Goal: Task Accomplishment & Management: Use online tool/utility

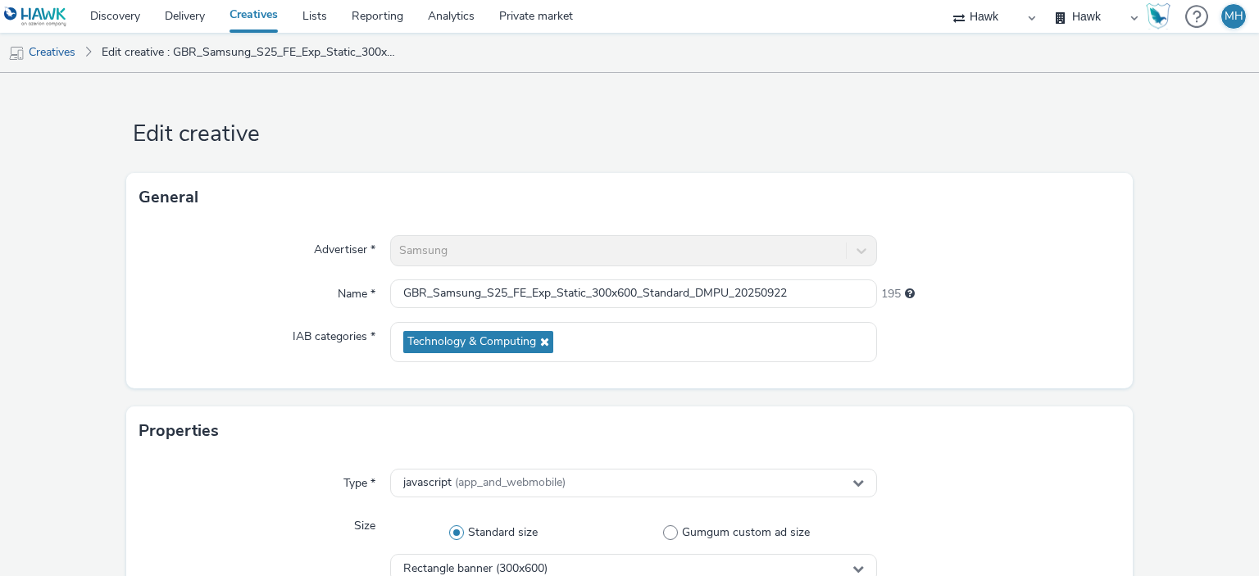
click at [400, 17] on link "Reporting" at bounding box center [377, 16] width 76 height 33
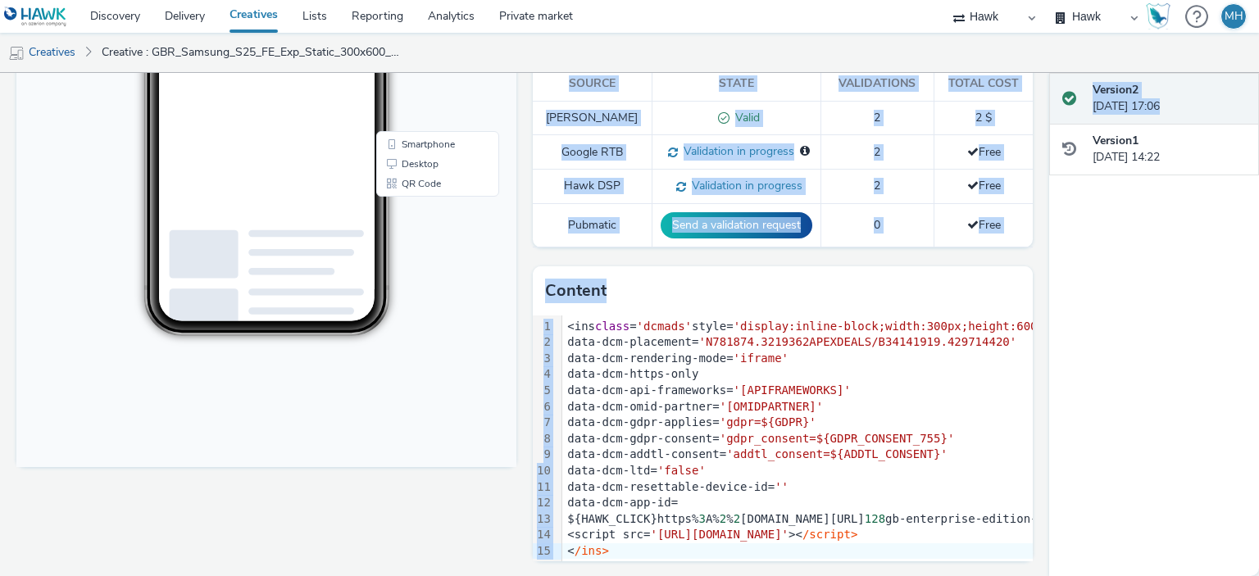
drag, startPoint x: 1049, startPoint y: 344, endPoint x: 1037, endPoint y: 170, distance: 175.1
click at [1037, 170] on div "Enabled Version 2 - Created on 22 September 2025 GBR_Samsung_S25_FE_Exp_Static_…" at bounding box center [629, 324] width 1259 height 503
click at [1060, 313] on div "Version 2 25 September 2025, 17:06 Version 1 22 September 2025, 14:22" at bounding box center [1154, 324] width 210 height 503
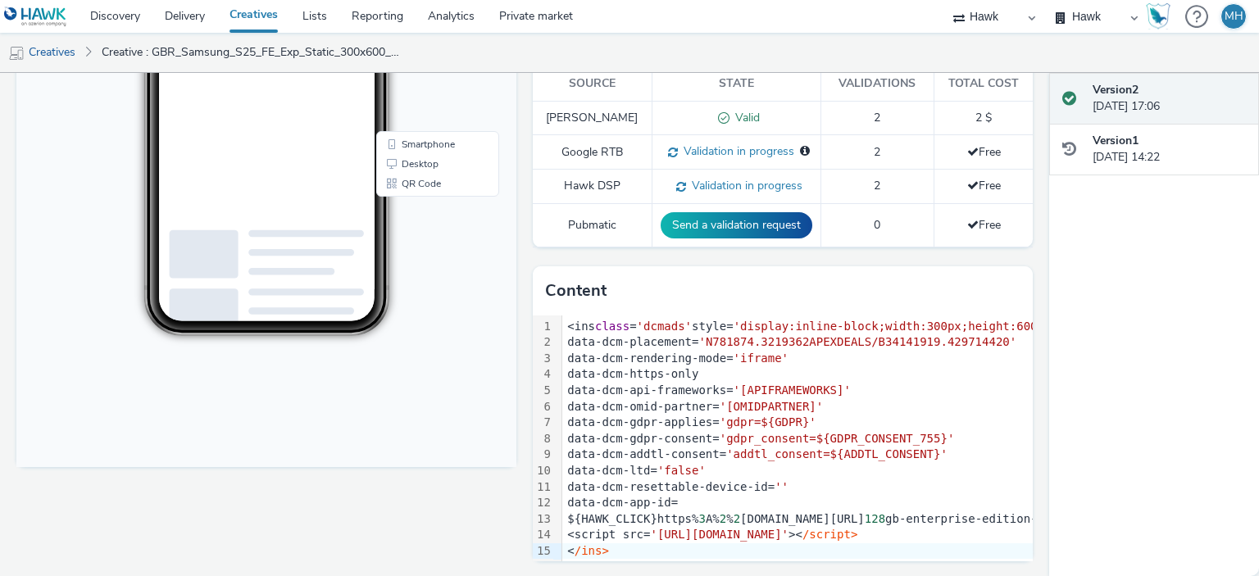
click at [1060, 313] on div "Version 2 25 September 2025, 17:06 Version 1 22 September 2025, 14:22" at bounding box center [1154, 324] width 210 height 503
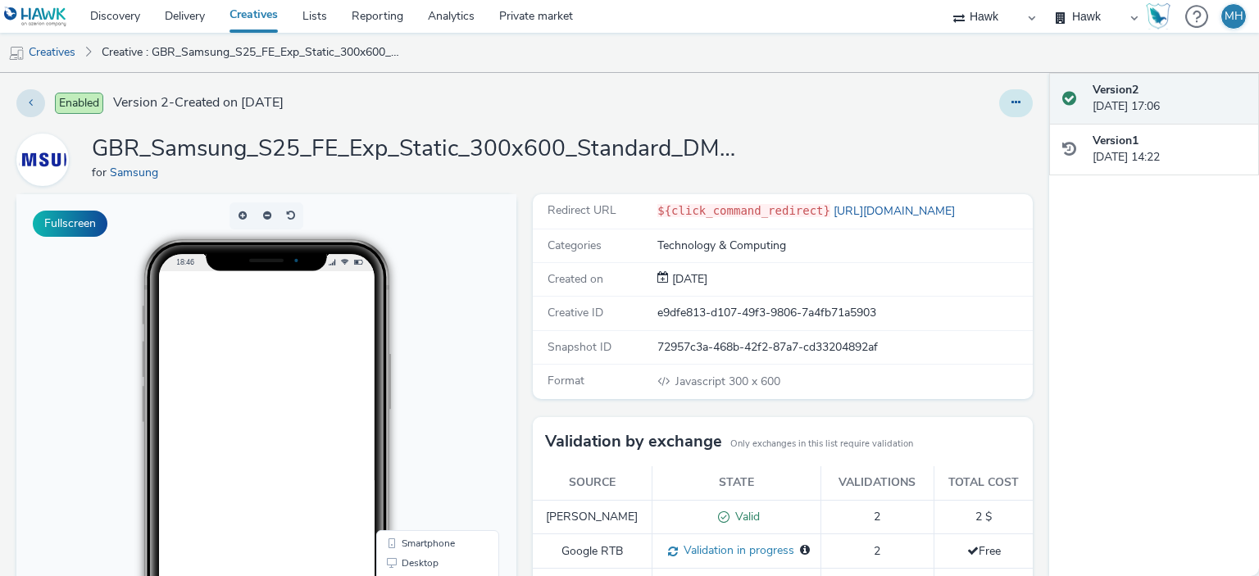
click at [1010, 104] on button at bounding box center [1016, 103] width 34 height 28
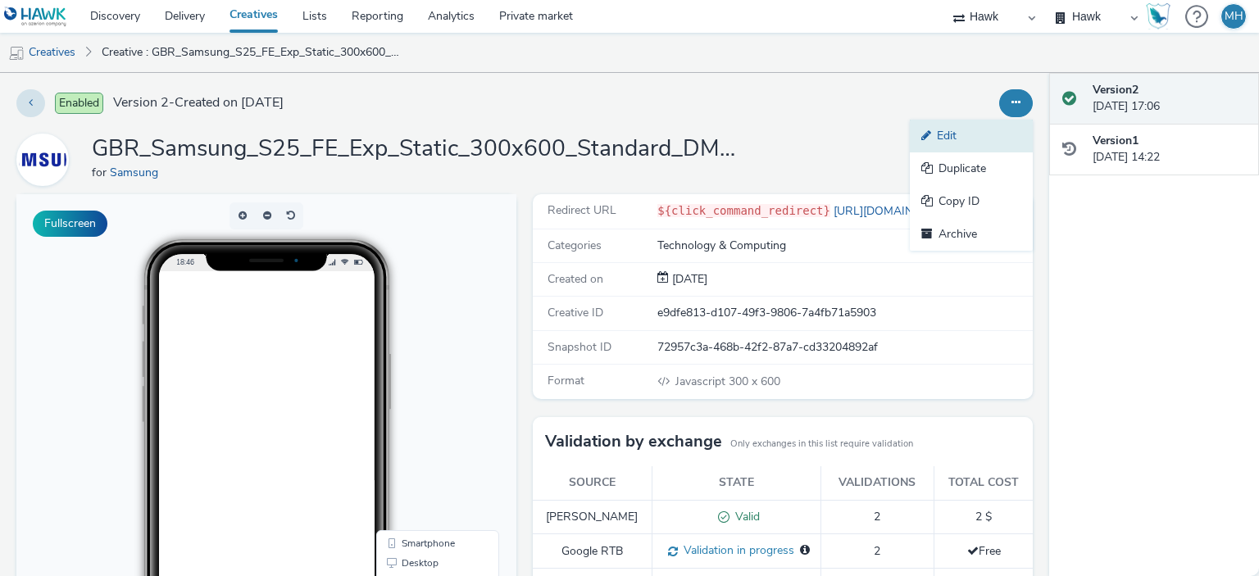
click at [986, 134] on link "Edit" at bounding box center [971, 136] width 123 height 33
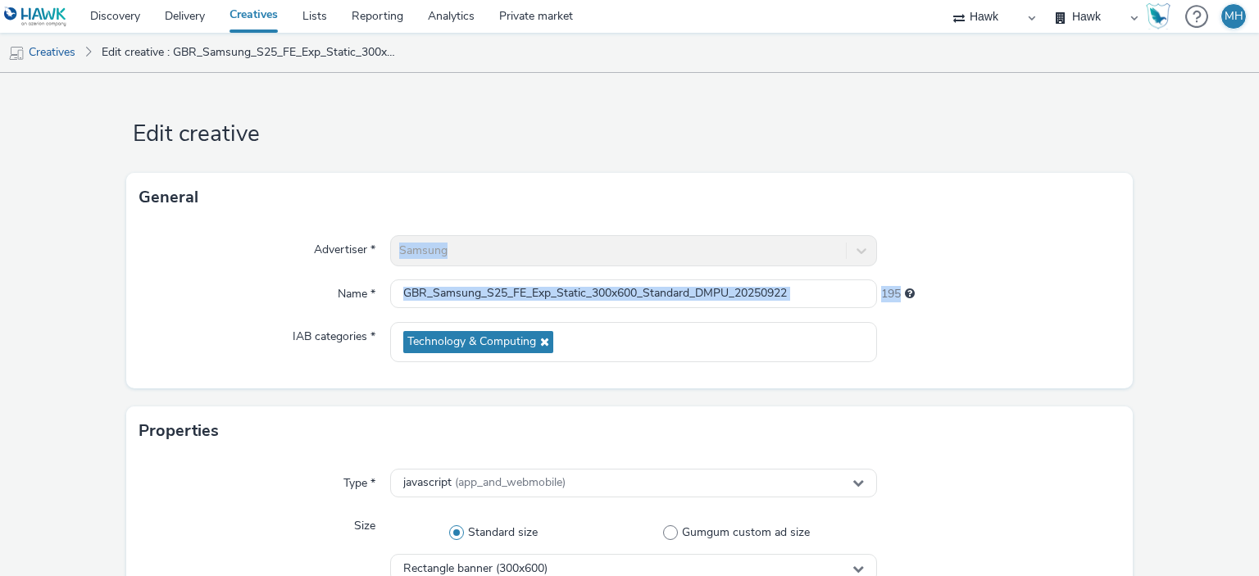
drag, startPoint x: 1169, startPoint y: 275, endPoint x: 1168, endPoint y: 290, distance: 15.6
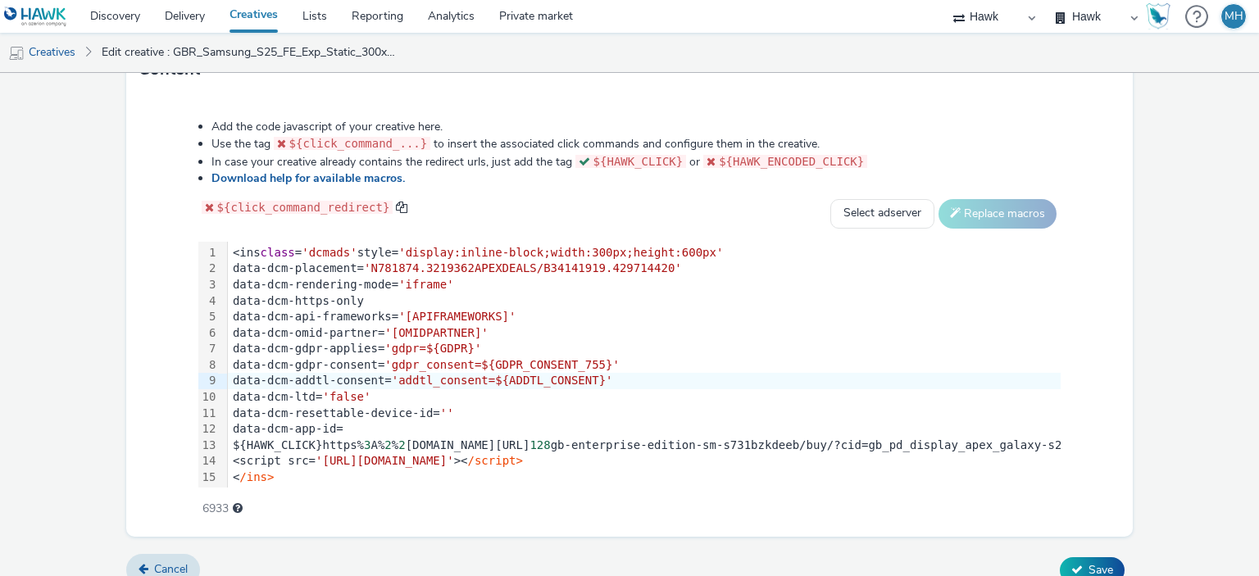
scroll to position [839, 0]
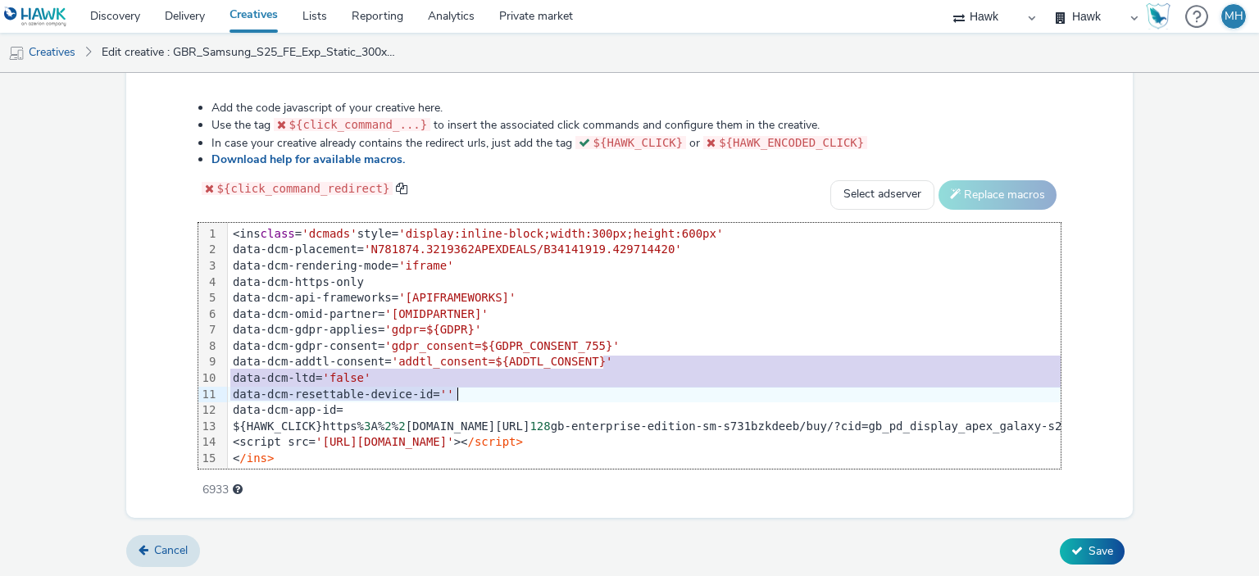
drag, startPoint x: 1056, startPoint y: 366, endPoint x: 1056, endPoint y: 406, distance: 39.4
click at [1056, 406] on div "Add the code javascript of your creative here. Use the tag ${click_command_...}…" at bounding box center [629, 290] width 981 height 403
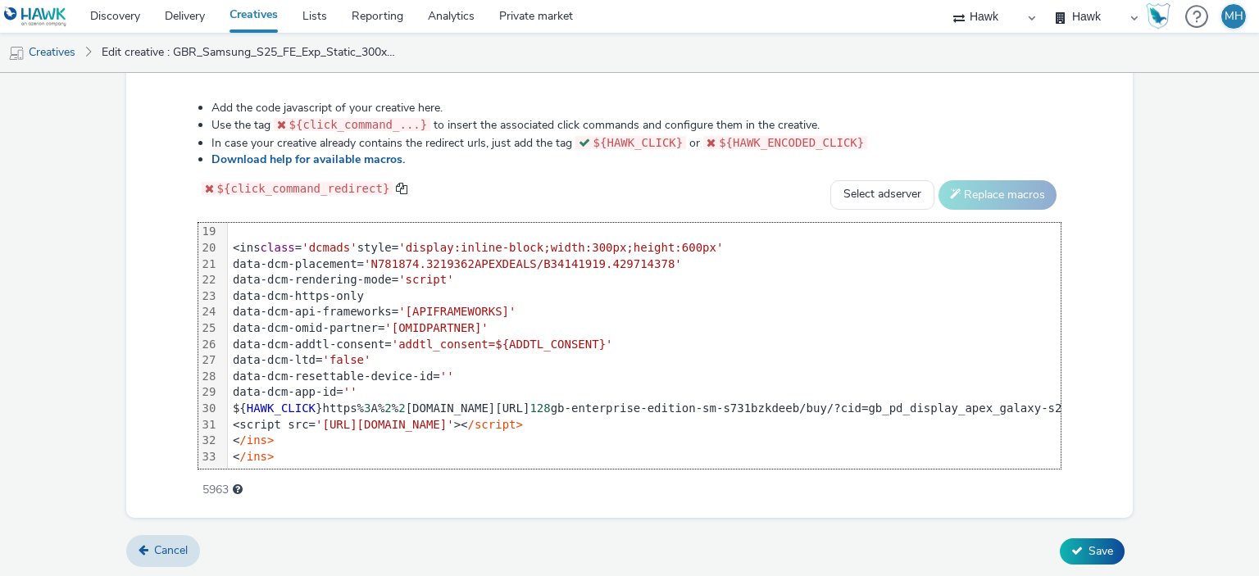
scroll to position [303, 0]
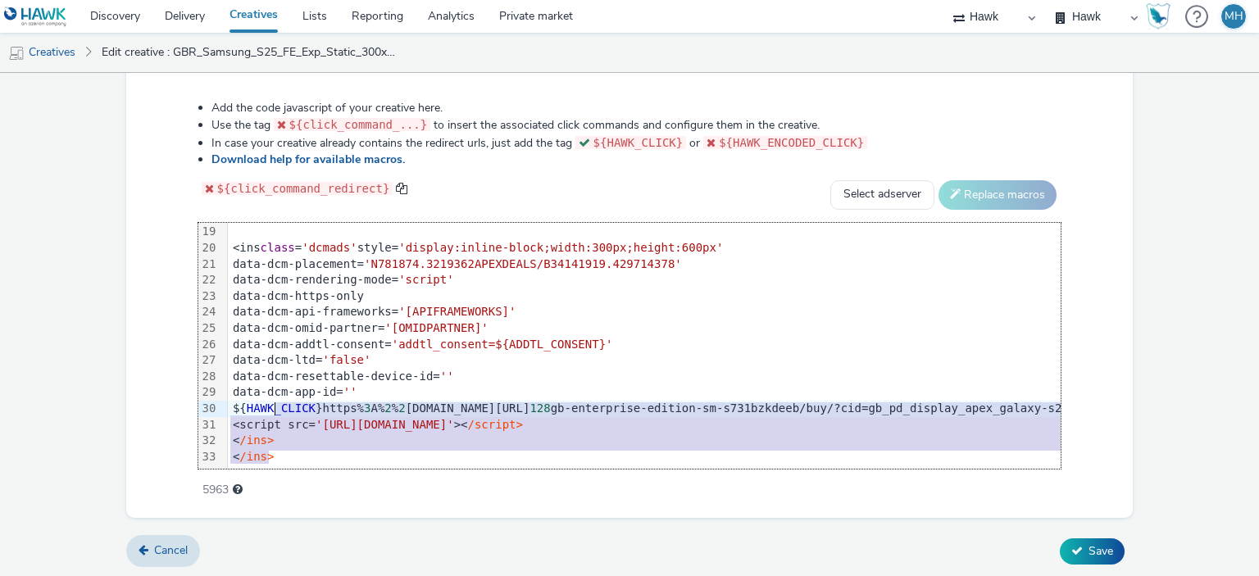
drag, startPoint x: 292, startPoint y: 435, endPoint x: 275, endPoint y: 393, distance: 46.0
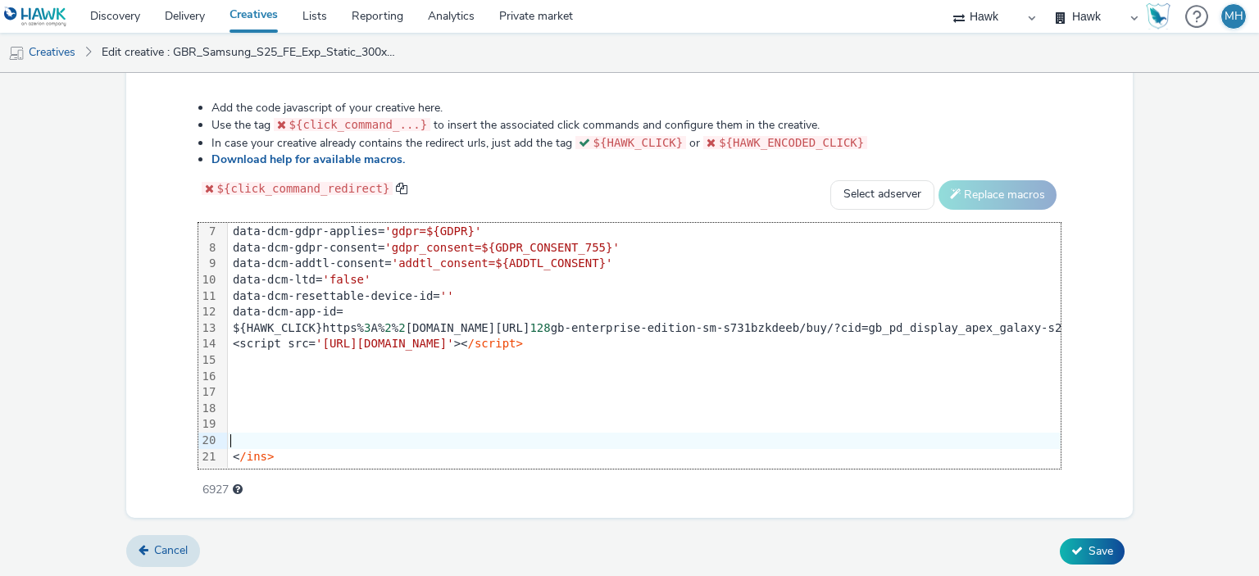
scroll to position [14, 0]
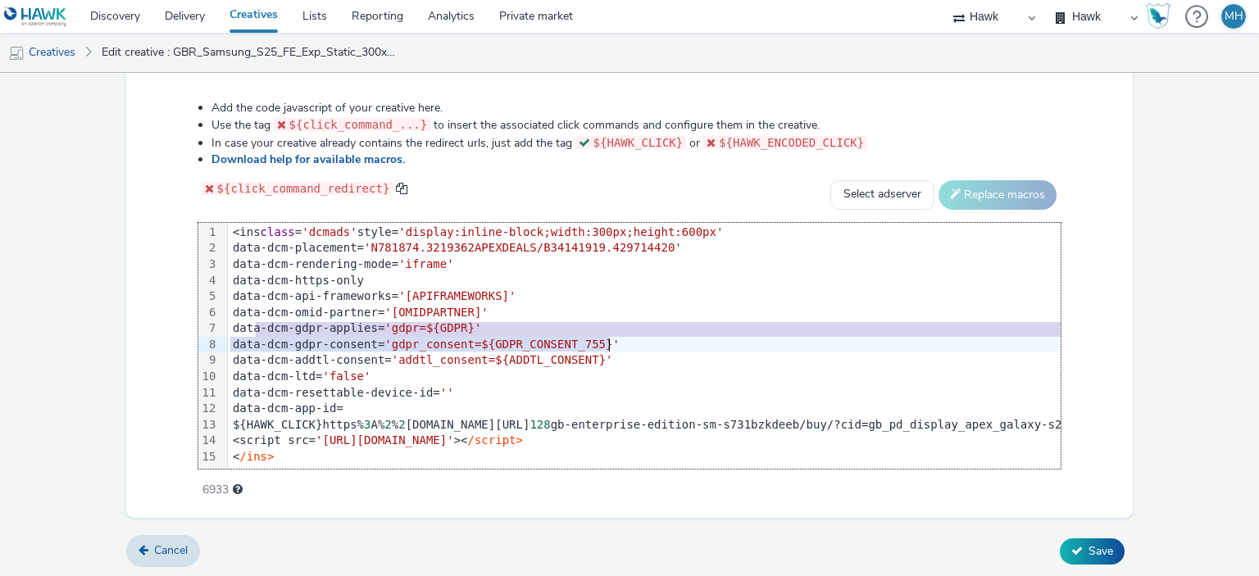
drag, startPoint x: 252, startPoint y: 314, endPoint x: 617, endPoint y: 332, distance: 366.1
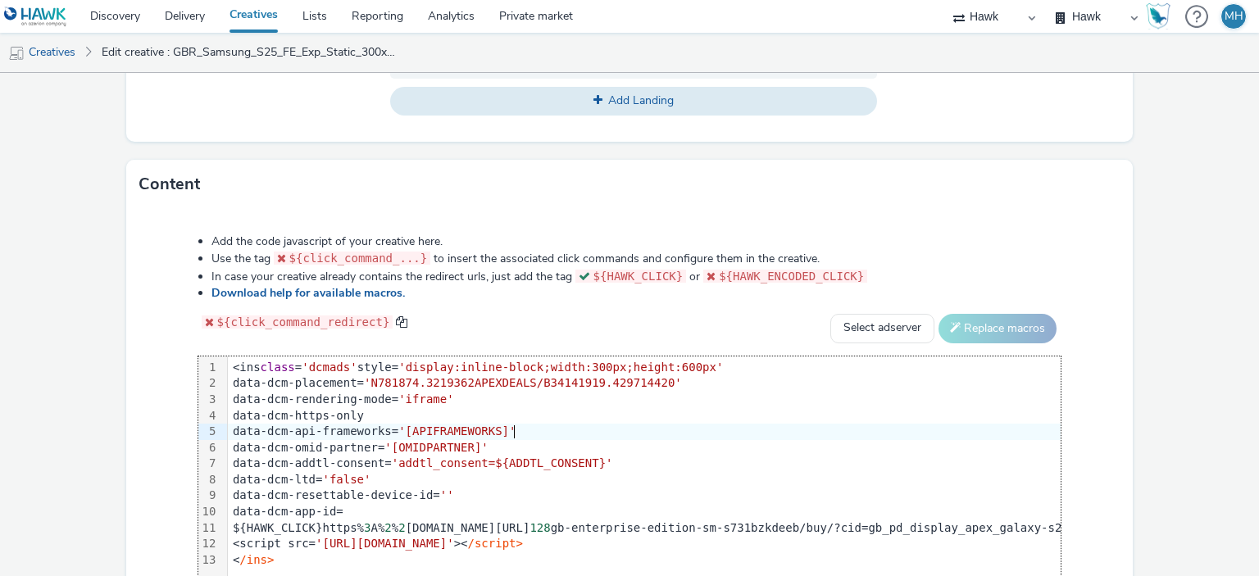
scroll to position [839, 0]
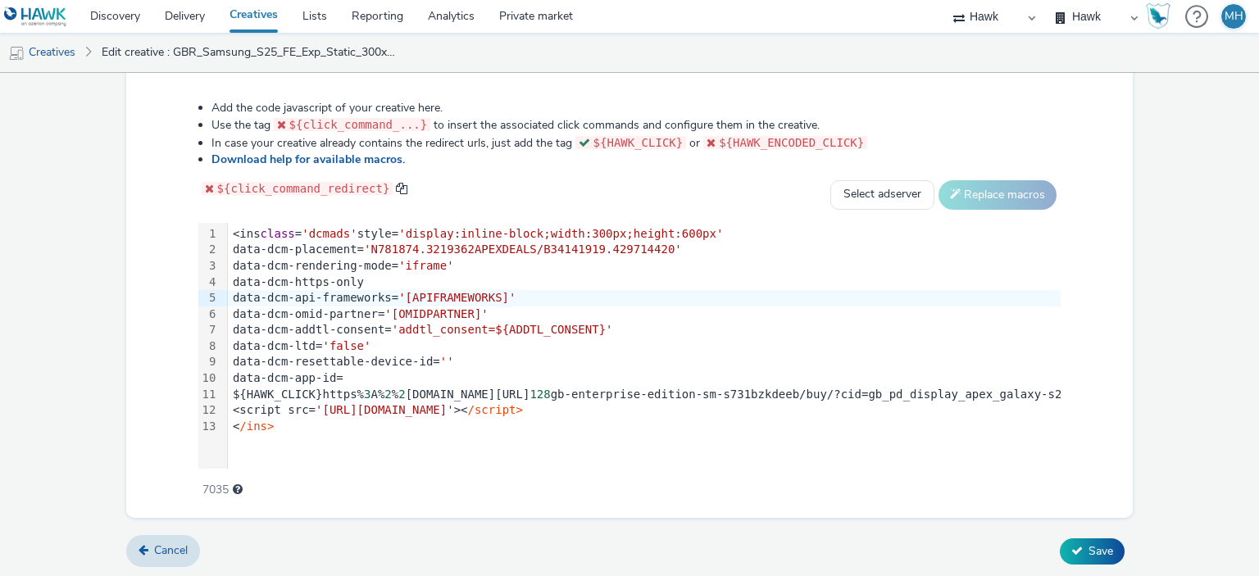
click at [1089, 547] on span "Save" at bounding box center [1101, 552] width 25 height 16
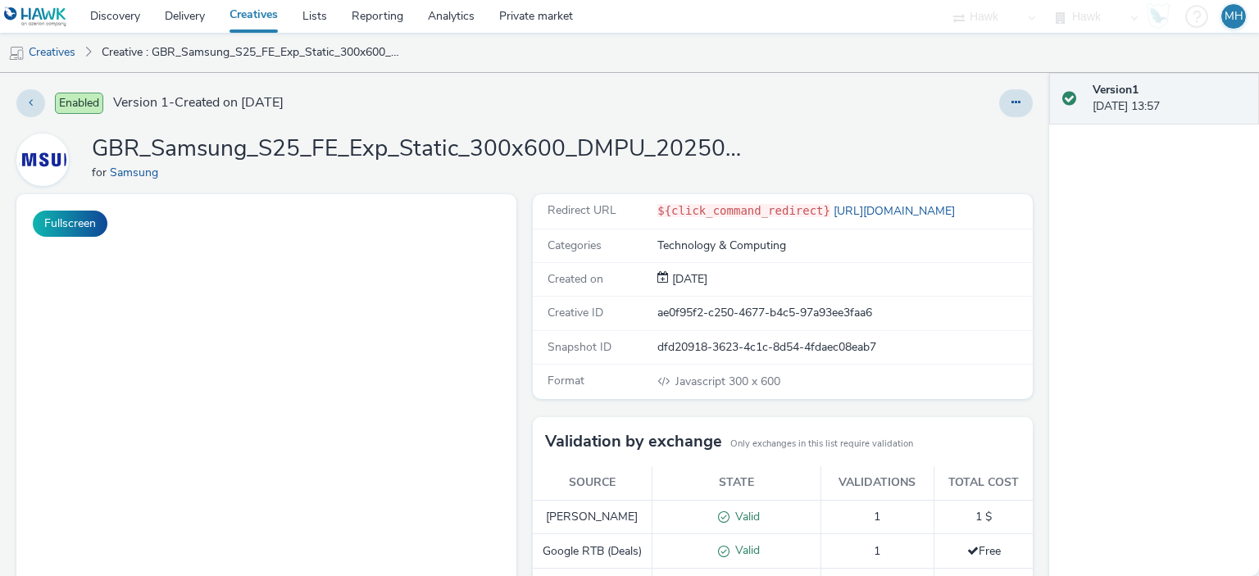
click at [990, 88] on div "Enabled Version 1 - Created on [DATE] GBR_Samsung_S25_FE_Exp_Static_300x600_DMP…" at bounding box center [524, 324] width 1049 height 503
click at [999, 101] on button at bounding box center [1016, 103] width 34 height 28
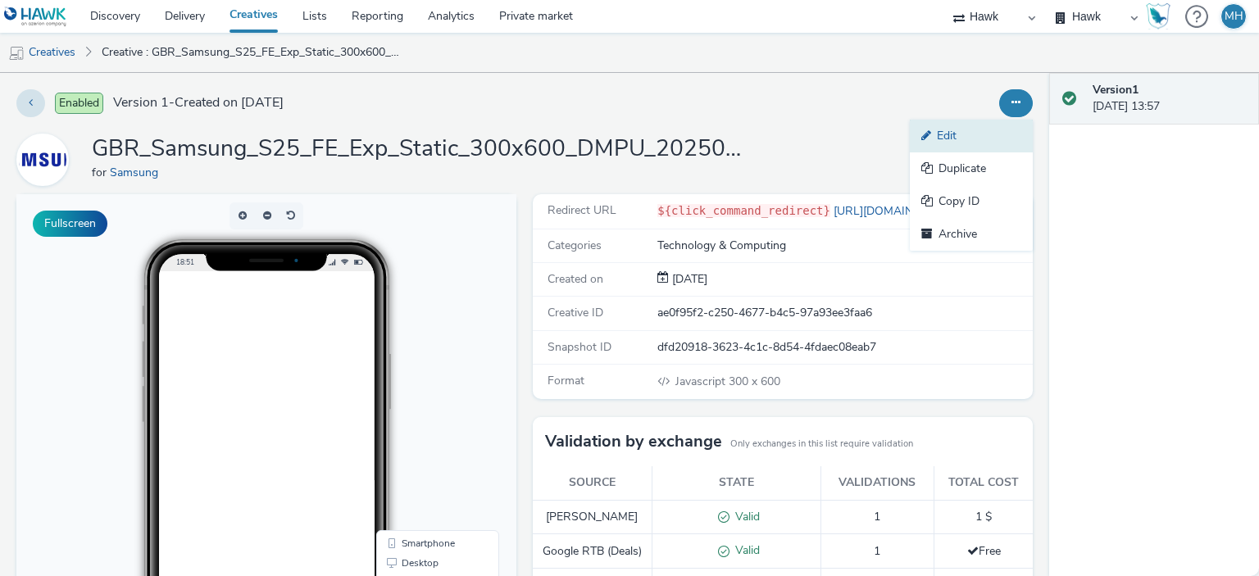
click at [976, 134] on link "Edit" at bounding box center [971, 136] width 123 height 33
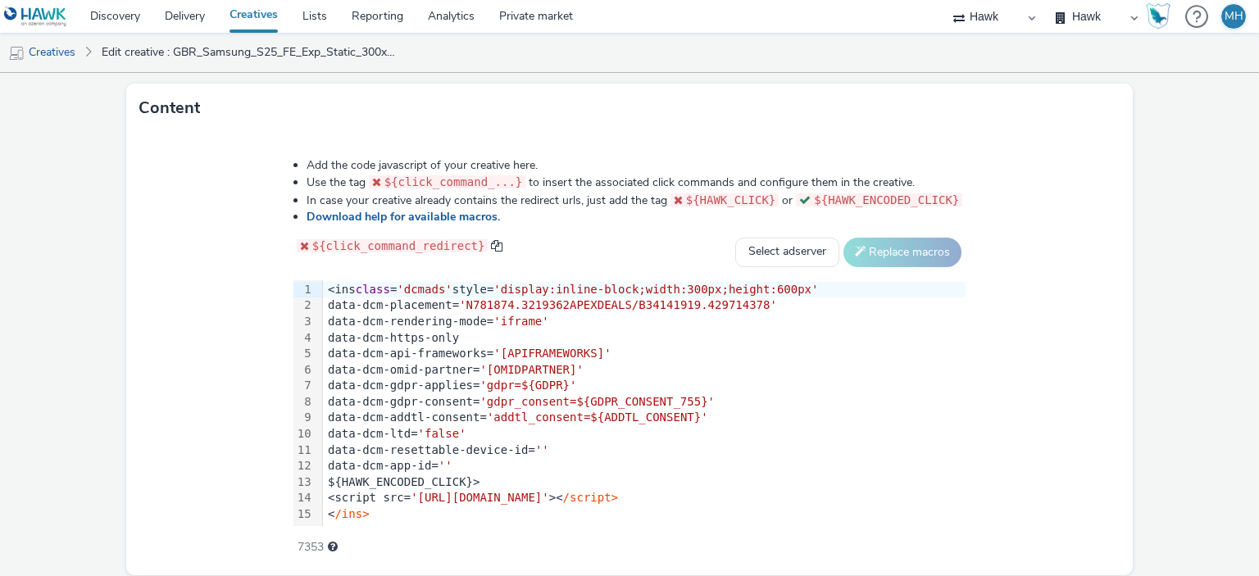
scroll to position [802, 0]
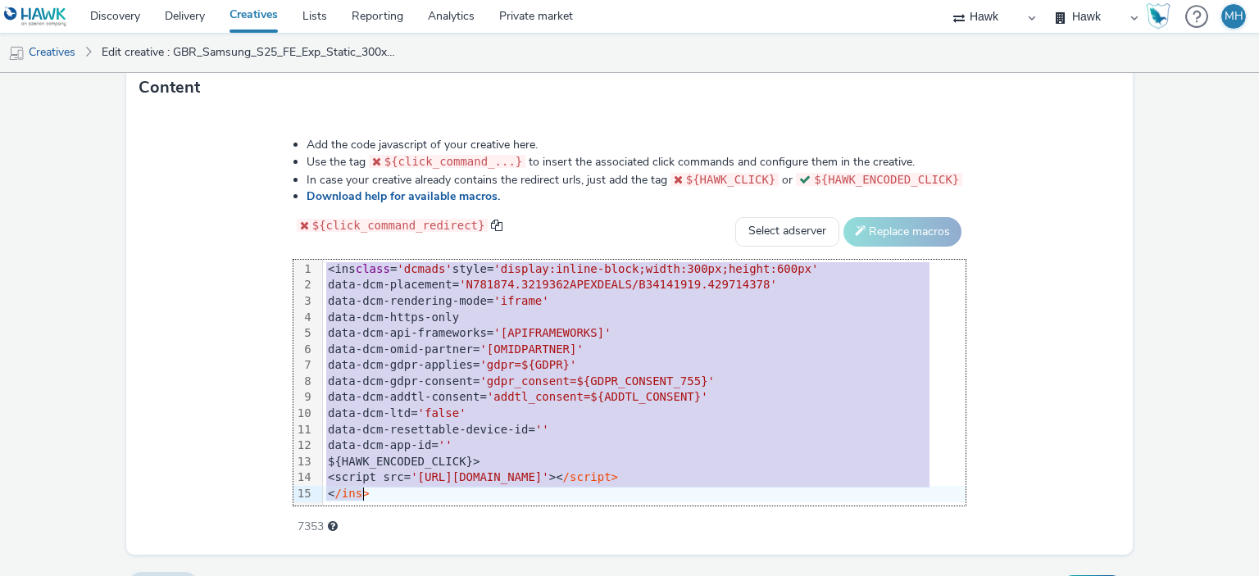
drag, startPoint x: 332, startPoint y: 266, endPoint x: 408, endPoint y: 494, distance: 240.3
click at [408, 494] on div "<ins class = 'dcmads' style= 'display:inline-block;width:300px;height:600px' da…" at bounding box center [644, 382] width 643 height 248
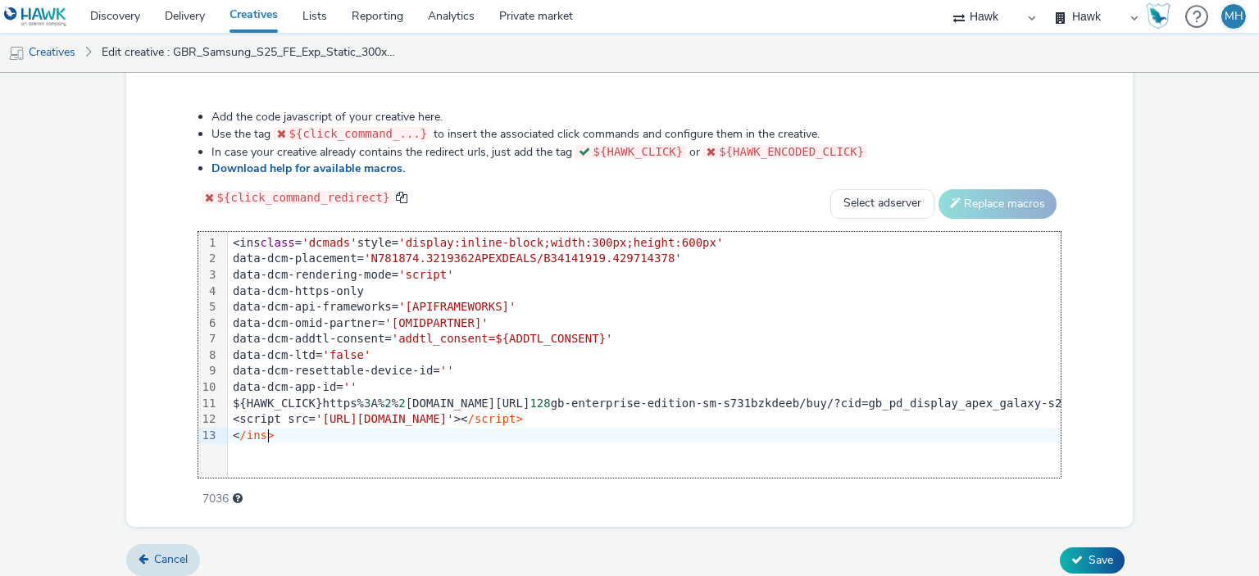
scroll to position [839, 0]
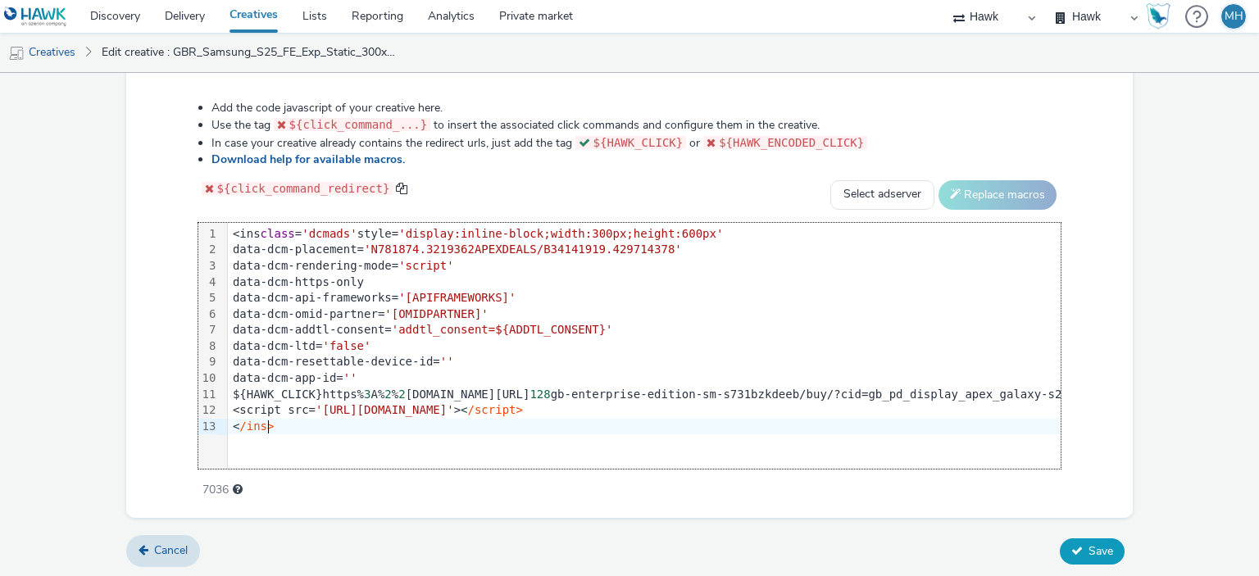
click at [1102, 547] on button "Save" at bounding box center [1092, 552] width 65 height 26
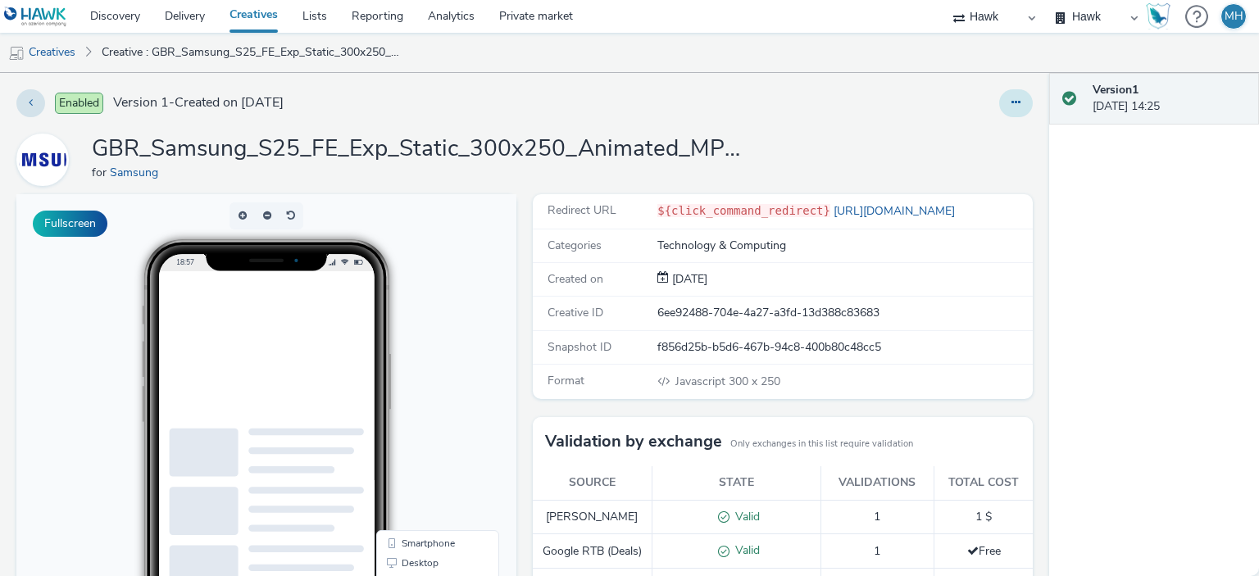
click at [1007, 93] on button at bounding box center [1016, 103] width 34 height 28
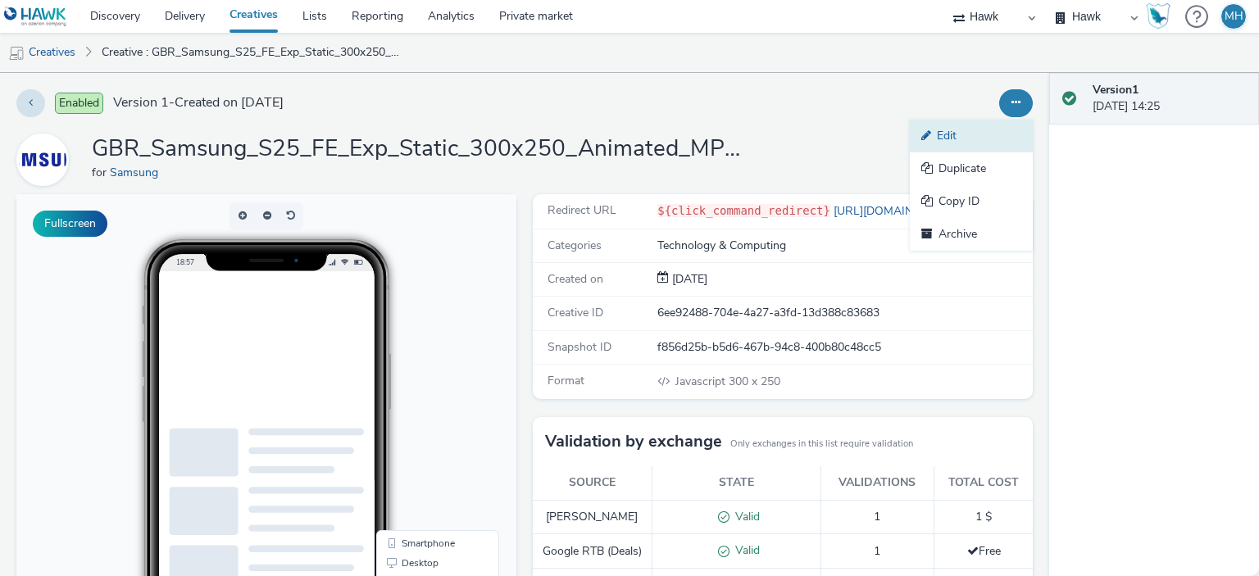
click at [953, 126] on link "Edit" at bounding box center [971, 136] width 123 height 33
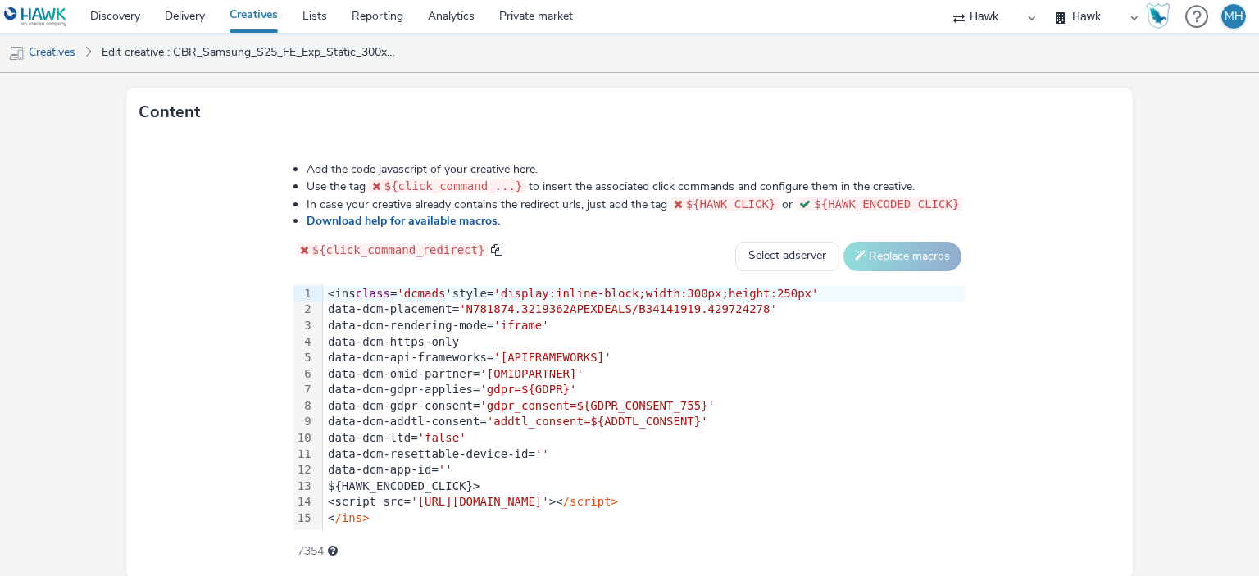
scroll to position [839, 0]
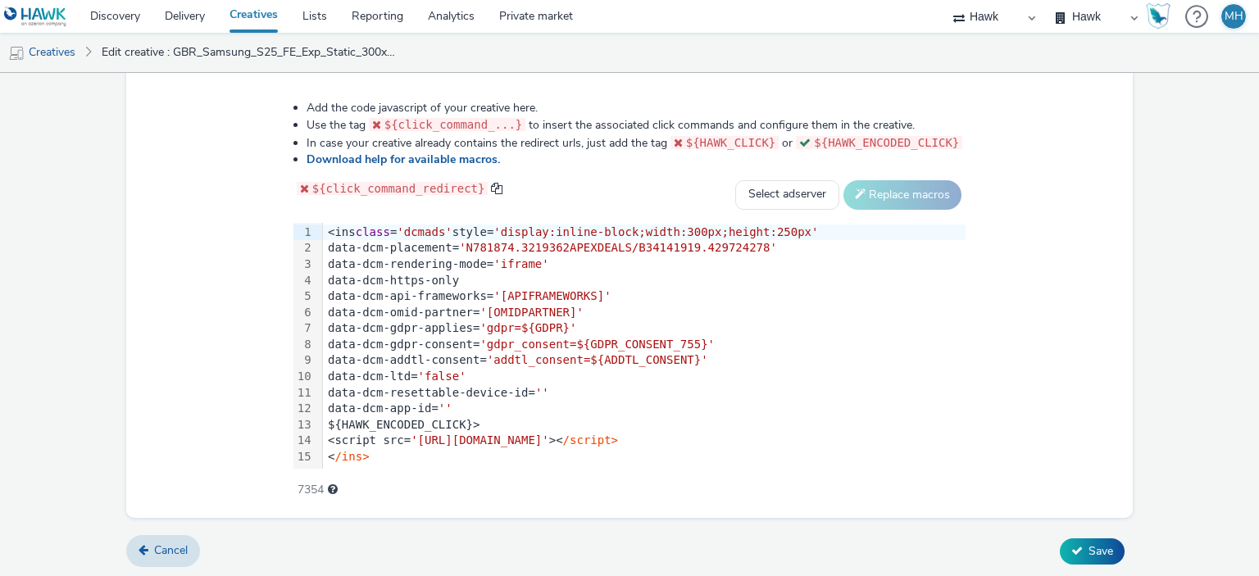
click at [361, 337] on div "data-dcm-gdpr-consent= 'gdpr_consent=${GDPR_CONSENT_755}'" at bounding box center [644, 345] width 643 height 16
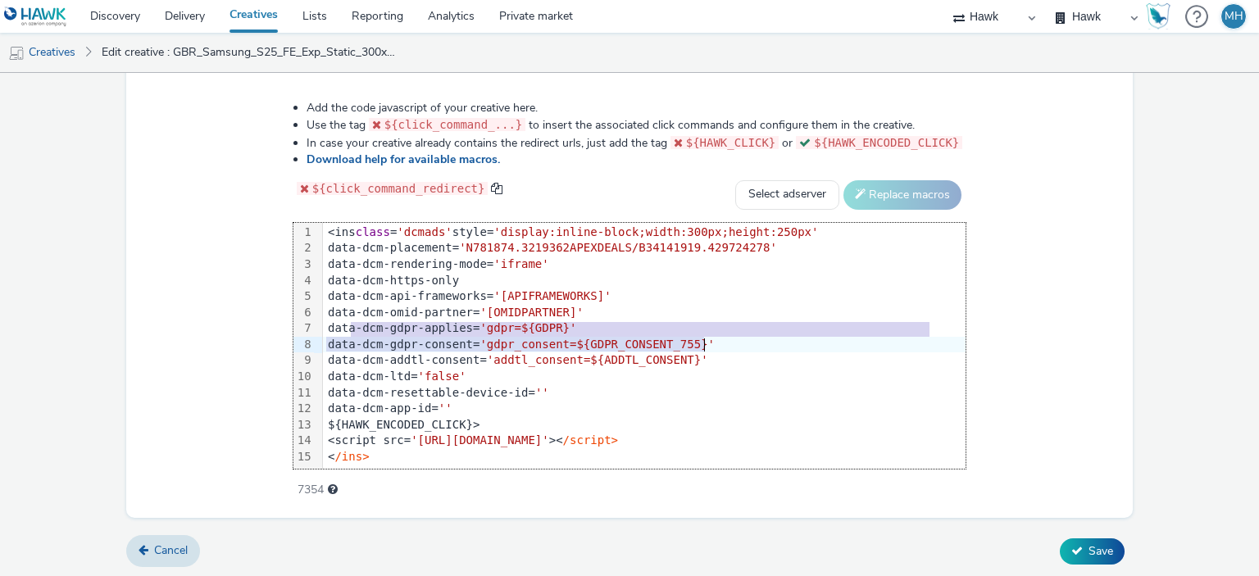
drag, startPoint x: 357, startPoint y: 330, endPoint x: 772, endPoint y: 345, distance: 414.3
click at [772, 345] on div "<ins class = 'dcmads' style= 'display:inline-block;width:300px;height:250px' da…" at bounding box center [644, 345] width 643 height 248
drag, startPoint x: 428, startPoint y: 330, endPoint x: 394, endPoint y: 330, distance: 33.6
click at [394, 330] on div "data-dcm-gdpr-applies= 'gdpr=${GDPR}'" at bounding box center [644, 329] width 643 height 16
drag, startPoint x: 355, startPoint y: 325, endPoint x: 713, endPoint y: 342, distance: 358.7
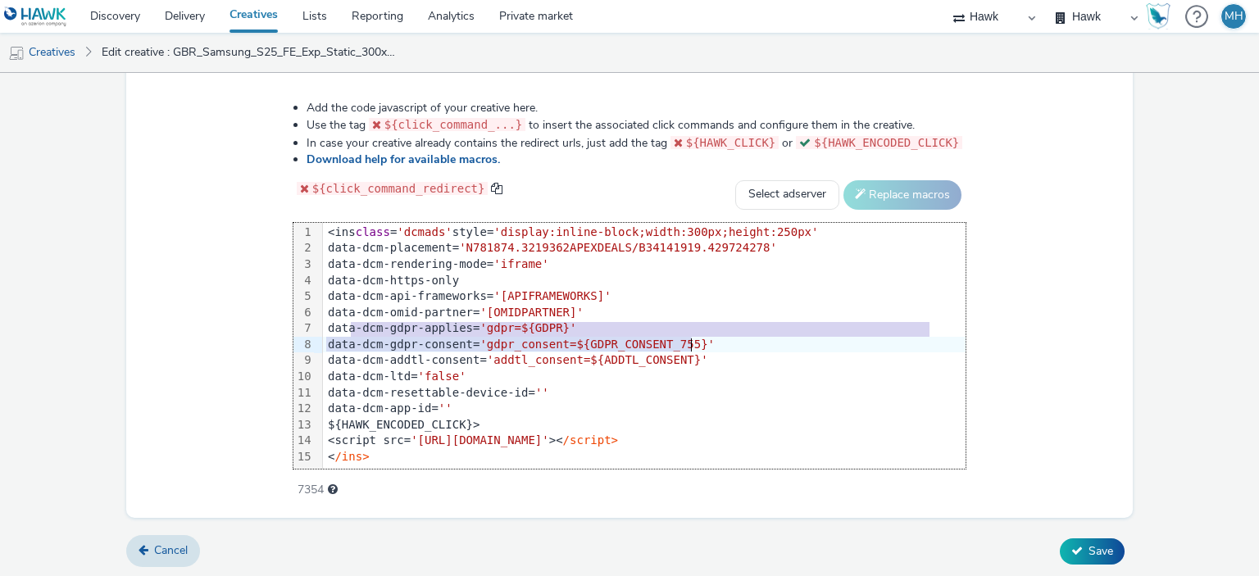
click at [714, 343] on div "<ins class = 'dcmads' style= 'display:inline-block;width:300px;height:250px' da…" at bounding box center [644, 345] width 643 height 248
drag, startPoint x: 445, startPoint y: 344, endPoint x: 367, endPoint y: 331, distance: 78.9
click at [367, 331] on div "data-dcm-gdpr-applies= 'gdpr=${GDPR}'" at bounding box center [644, 329] width 643 height 16
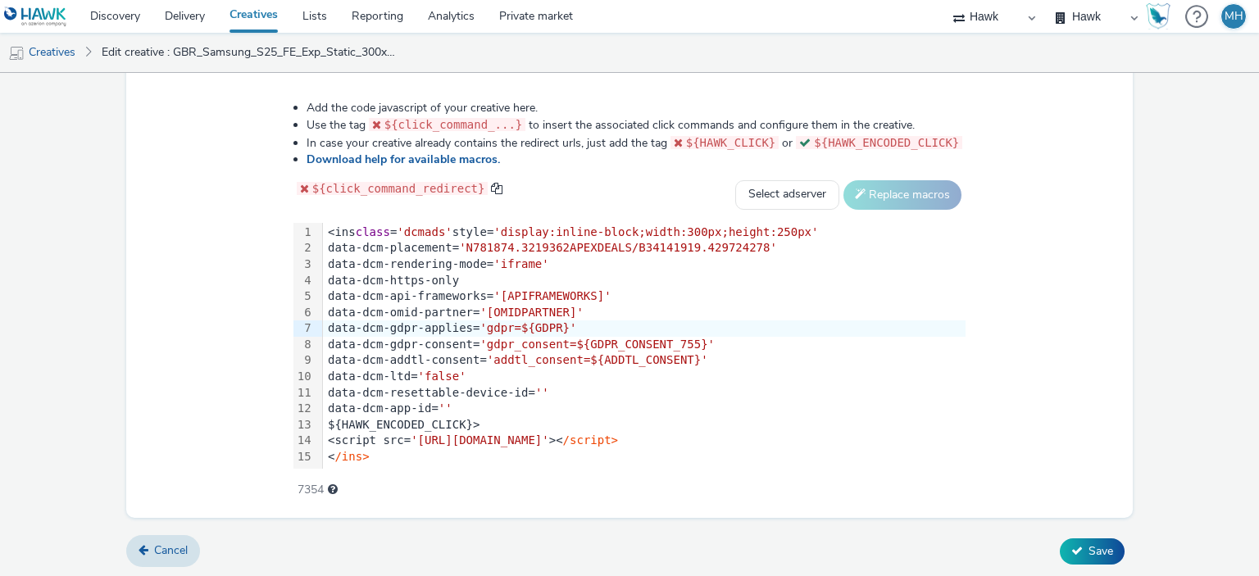
drag, startPoint x: 317, startPoint y: 327, endPoint x: 321, endPoint y: 341, distance: 14.5
click at [321, 341] on div "›" at bounding box center [318, 345] width 8 height 248
drag, startPoint x: 307, startPoint y: 325, endPoint x: 312, endPoint y: 345, distance: 20.3
click at [312, 345] on div "99 1 2 3 4 5 6 7 8 9 10 11 12 13 14 15" at bounding box center [304, 345] width 20 height 248
click at [312, 330] on div "7" at bounding box center [304, 329] width 20 height 16
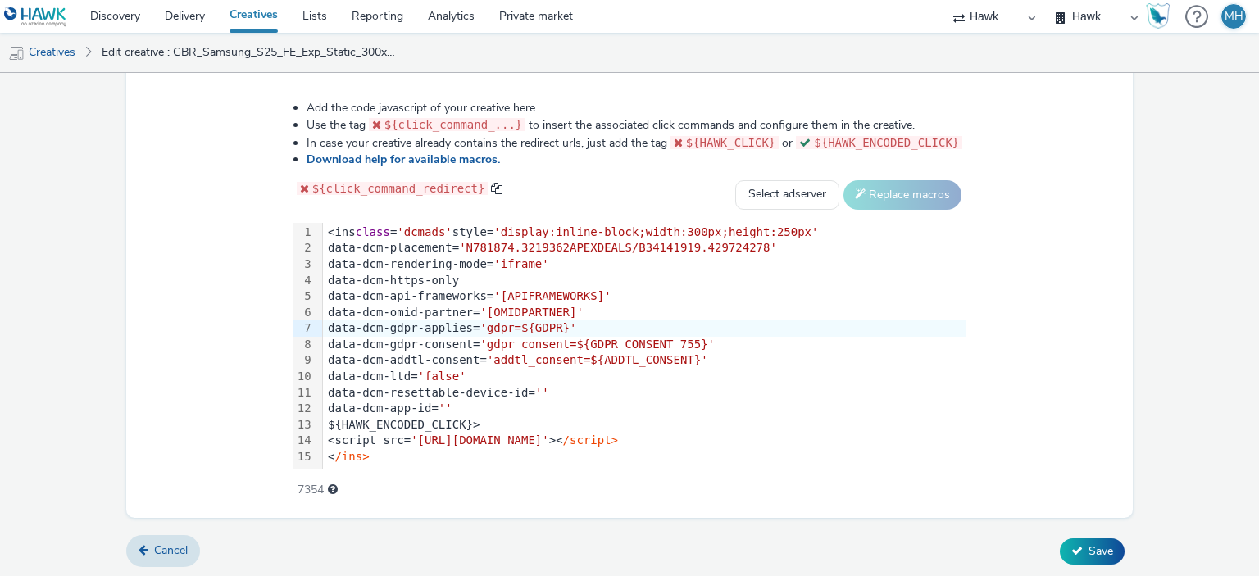
click at [307, 327] on div "7" at bounding box center [304, 329] width 20 height 16
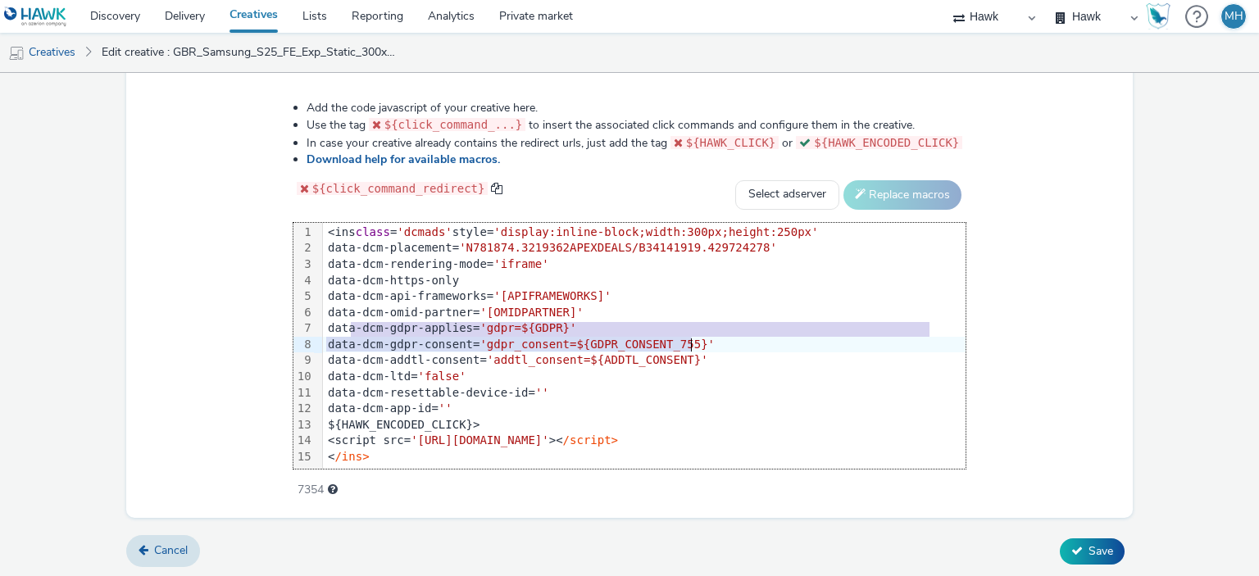
drag, startPoint x: 357, startPoint y: 330, endPoint x: 726, endPoint y: 343, distance: 369.2
click at [726, 343] on div "<ins class = 'dcmads' style= 'display:inline-block;width:300px;height:250px' da…" at bounding box center [644, 345] width 643 height 248
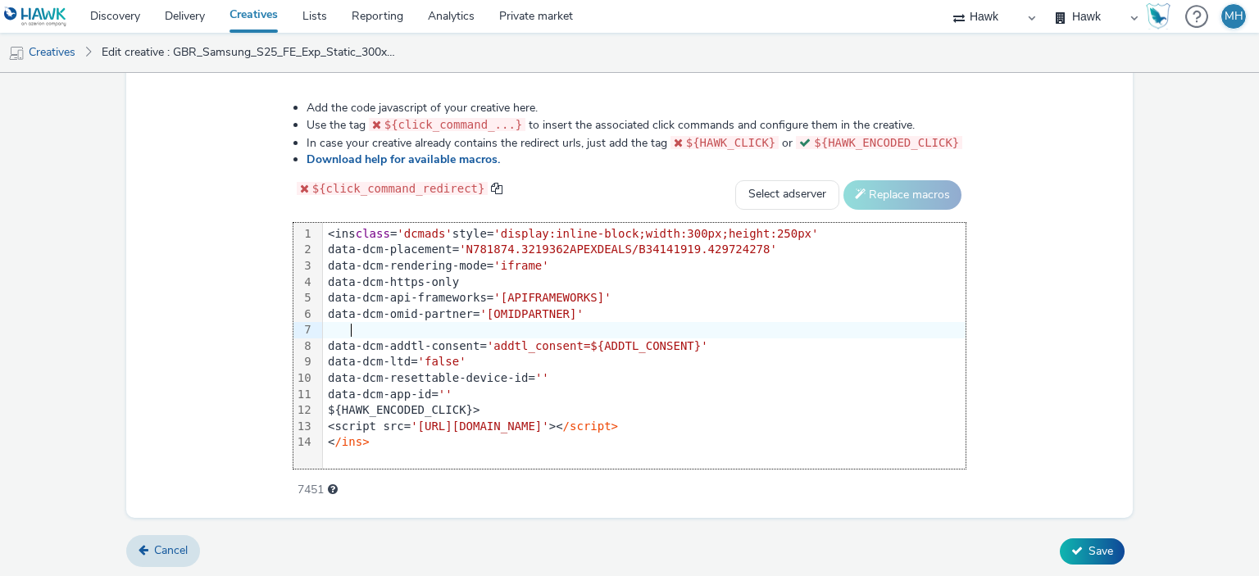
scroll to position [0, 0]
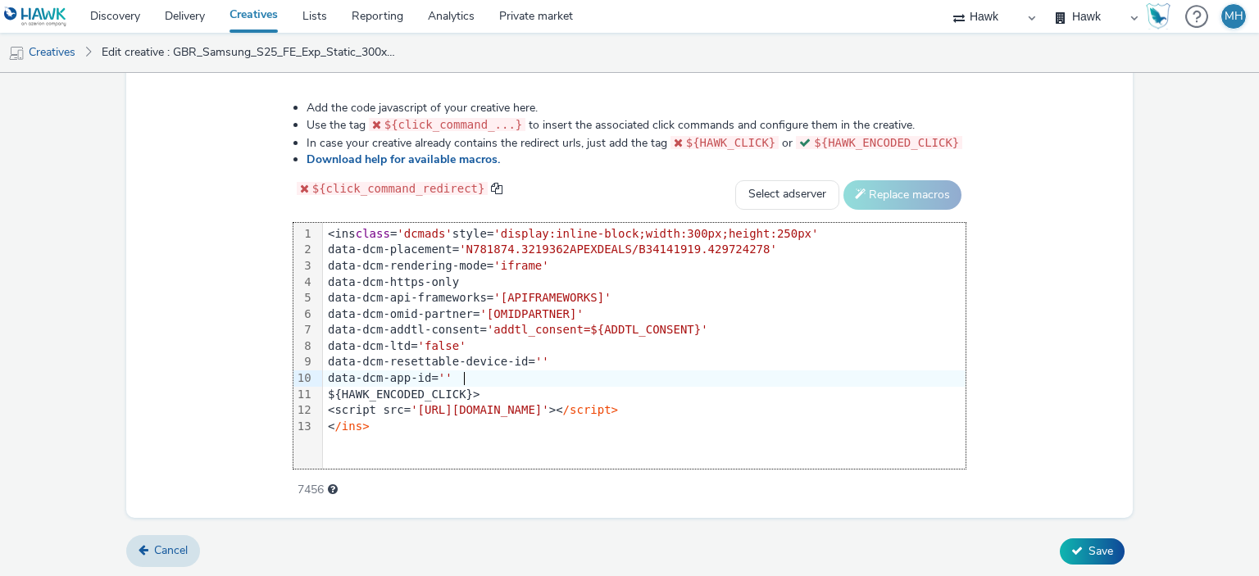
click at [528, 373] on div "data-dcm-app-id= ''" at bounding box center [644, 379] width 643 height 16
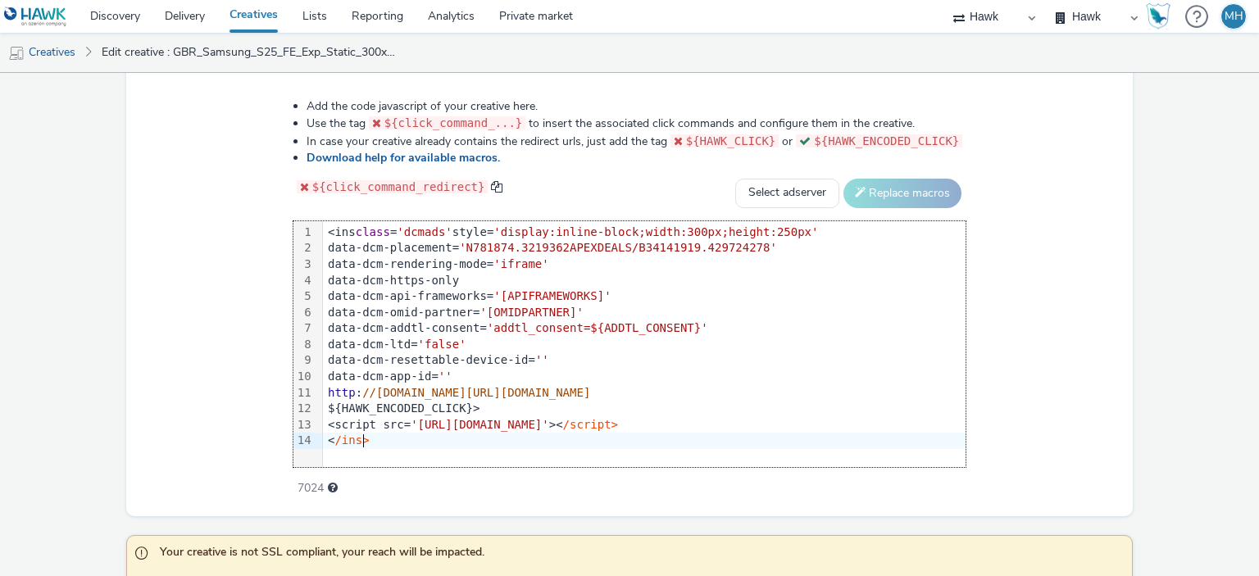
click at [328, 389] on span "http" at bounding box center [342, 392] width 28 height 13
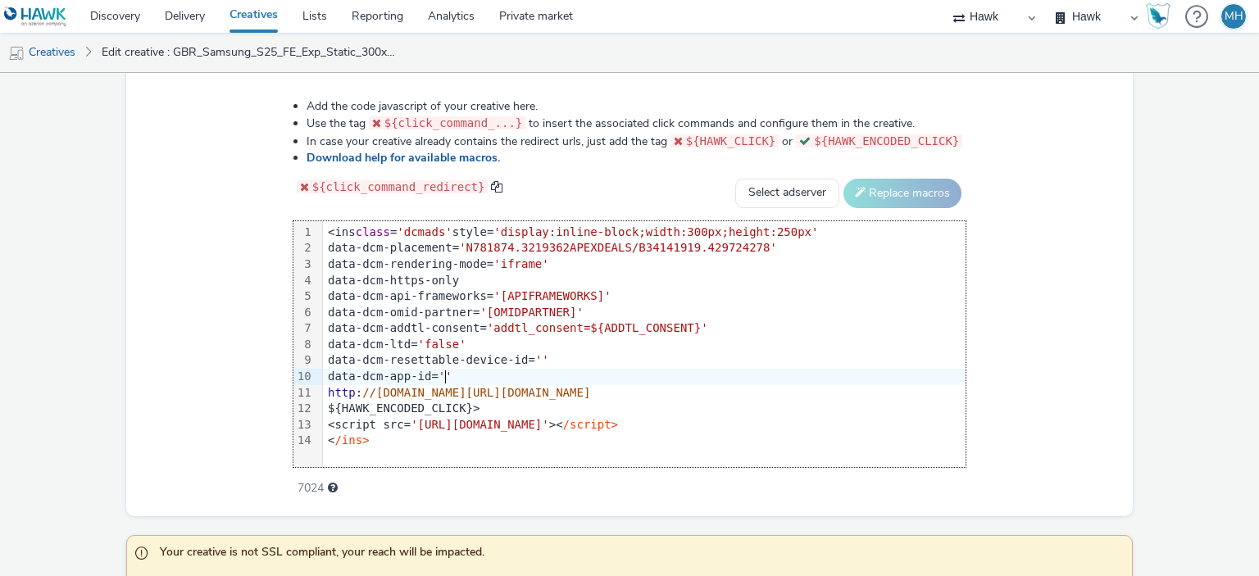
click at [328, 389] on span "http" at bounding box center [342, 392] width 28 height 13
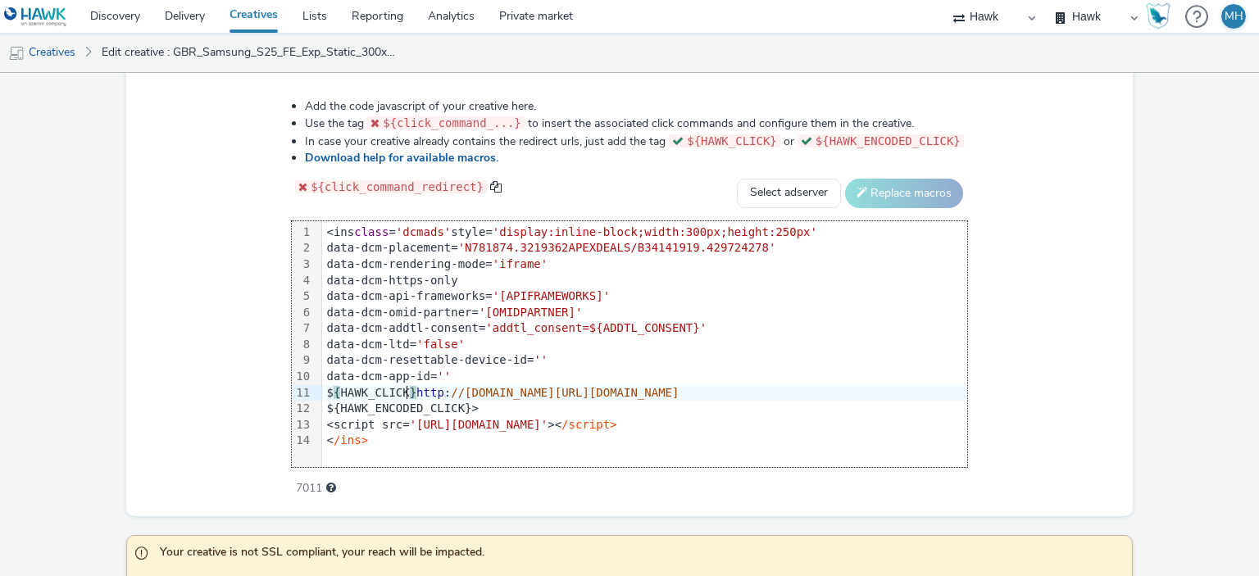
click at [423, 371] on div "data-dcm-app-id= ''" at bounding box center [644, 377] width 645 height 16
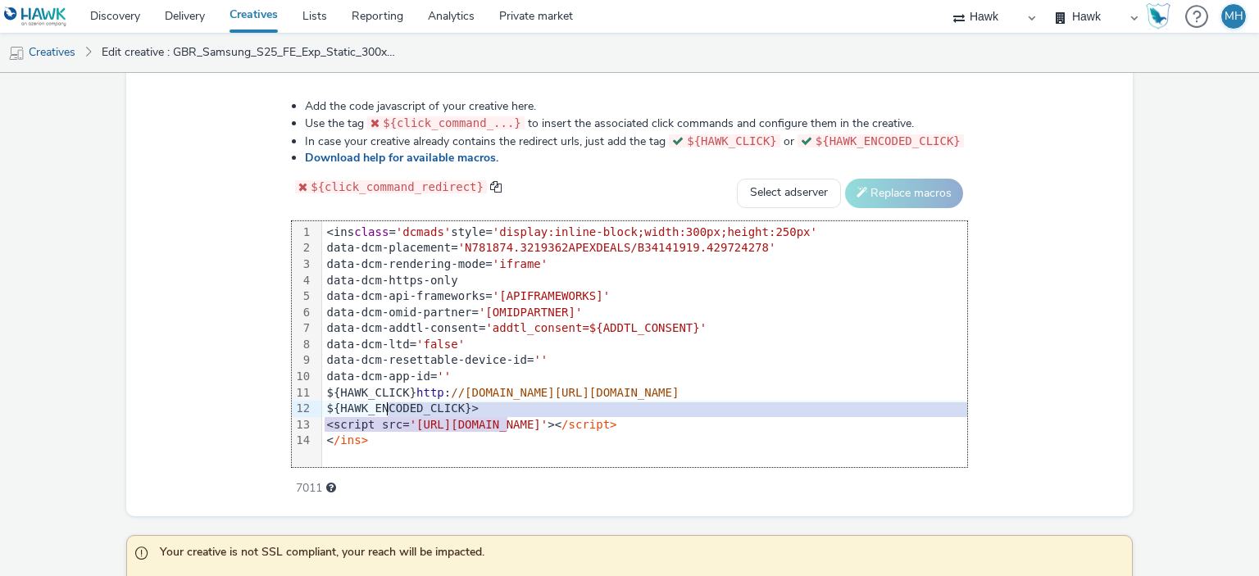
drag, startPoint x: 413, startPoint y: 415, endPoint x: 284, endPoint y: 399, distance: 129.7
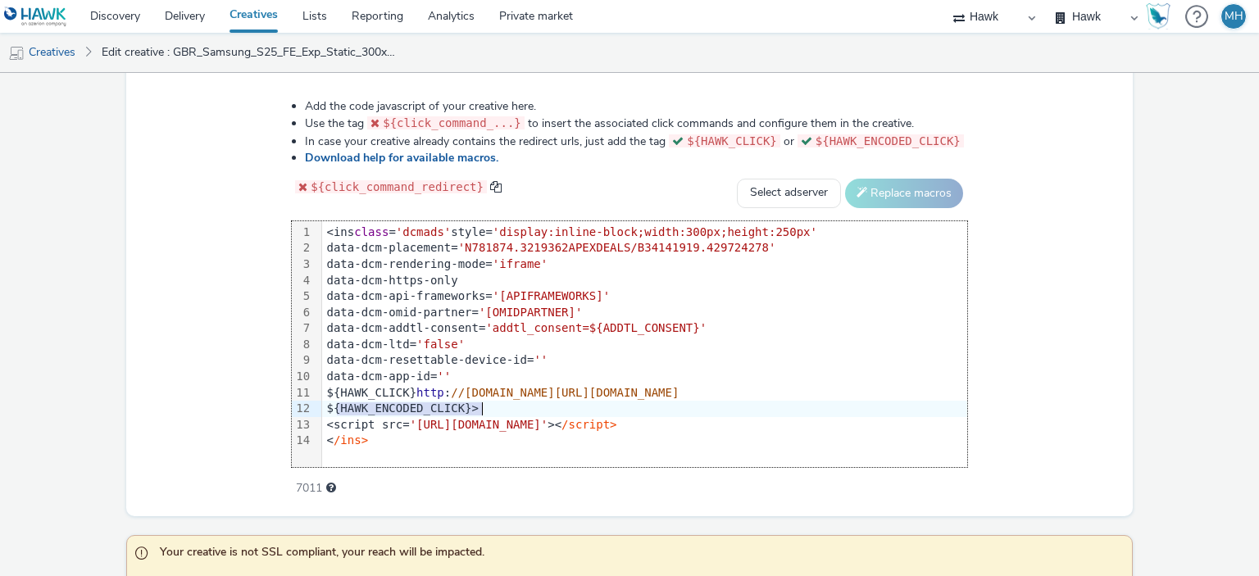
drag, startPoint x: 241, startPoint y: 404, endPoint x: 406, endPoint y: 409, distance: 164.9
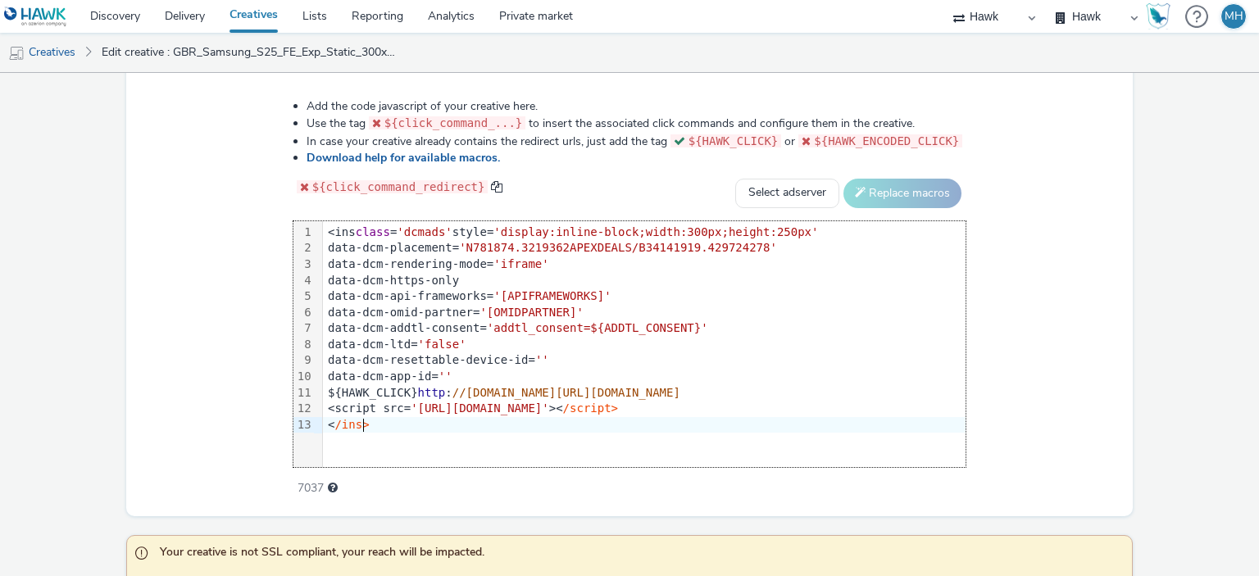
click at [420, 435] on div "99 1 2 3 4 5 6 7 8 9 10 11 12 13 › <ins class = 'dcmads' style= 'display:inline…" at bounding box center [630, 344] width 673 height 246
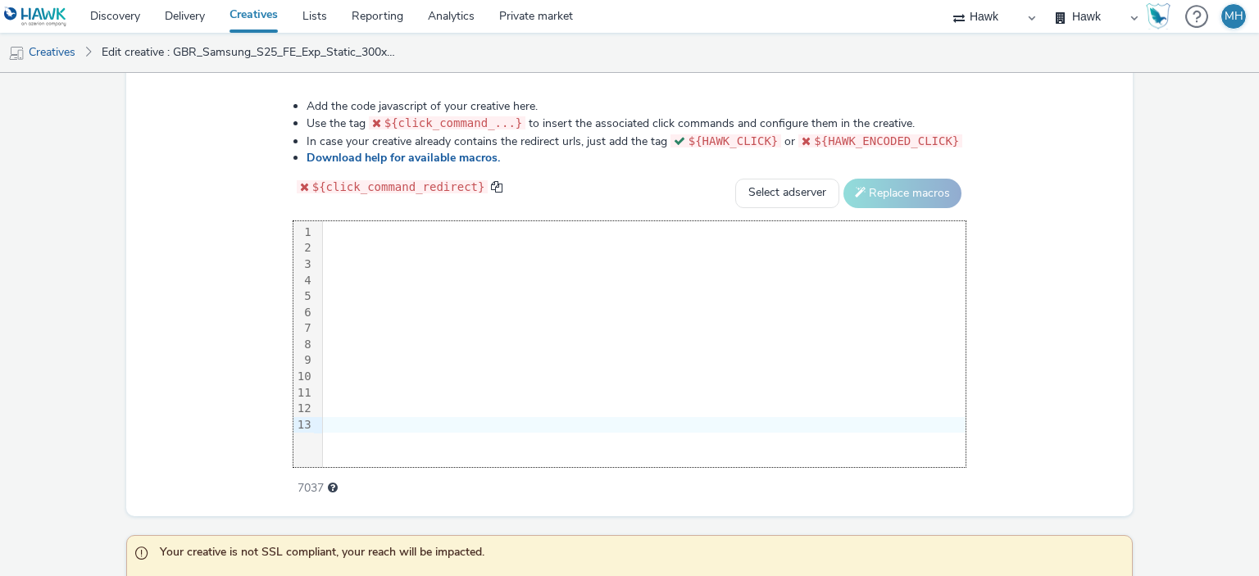
scroll to position [0, 1983]
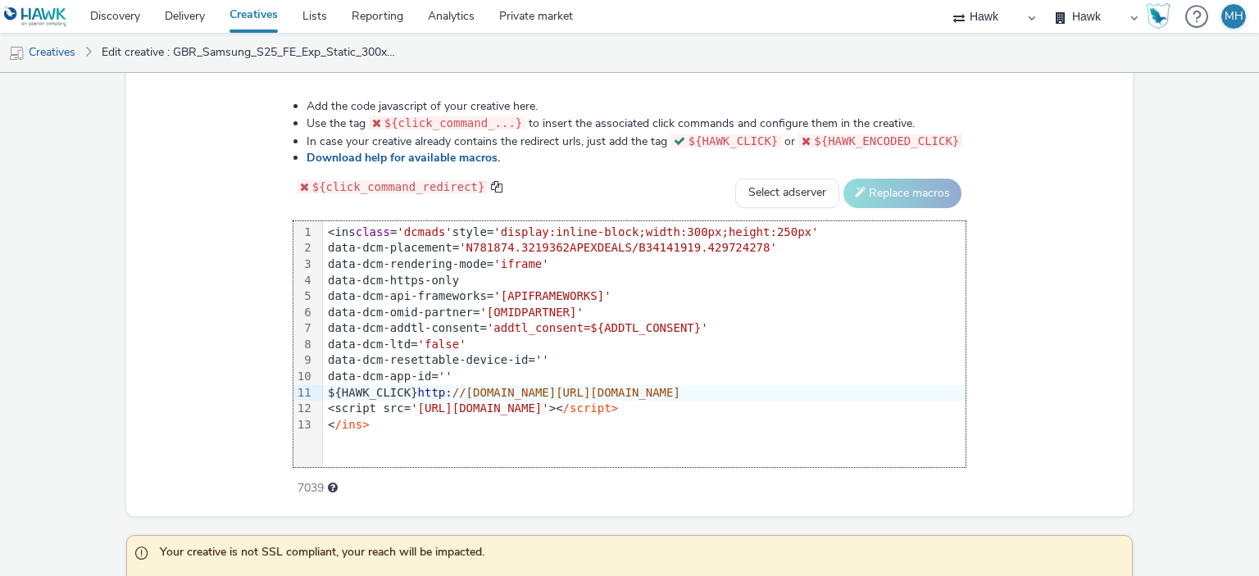
click at [680, 386] on span "//2fwww.samsung.com/uk/business/smartphones/galaxy-s/galaxy-s25-fe-jetblack-128…" at bounding box center [567, 392] width 228 height 13
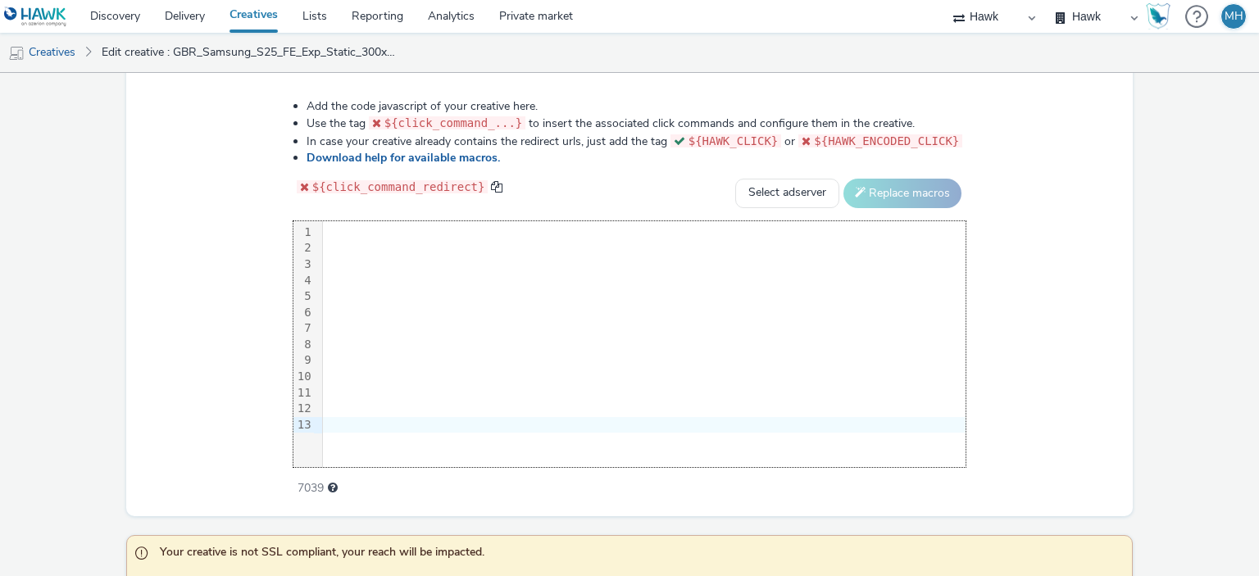
scroll to position [0, 1983]
click at [816, 449] on div "99 1 2 3 4 5 6 7 8 9 10 11 12 13 › <ins class = 'dcmads' style= 'display:inline…" at bounding box center [630, 344] width 673 height 246
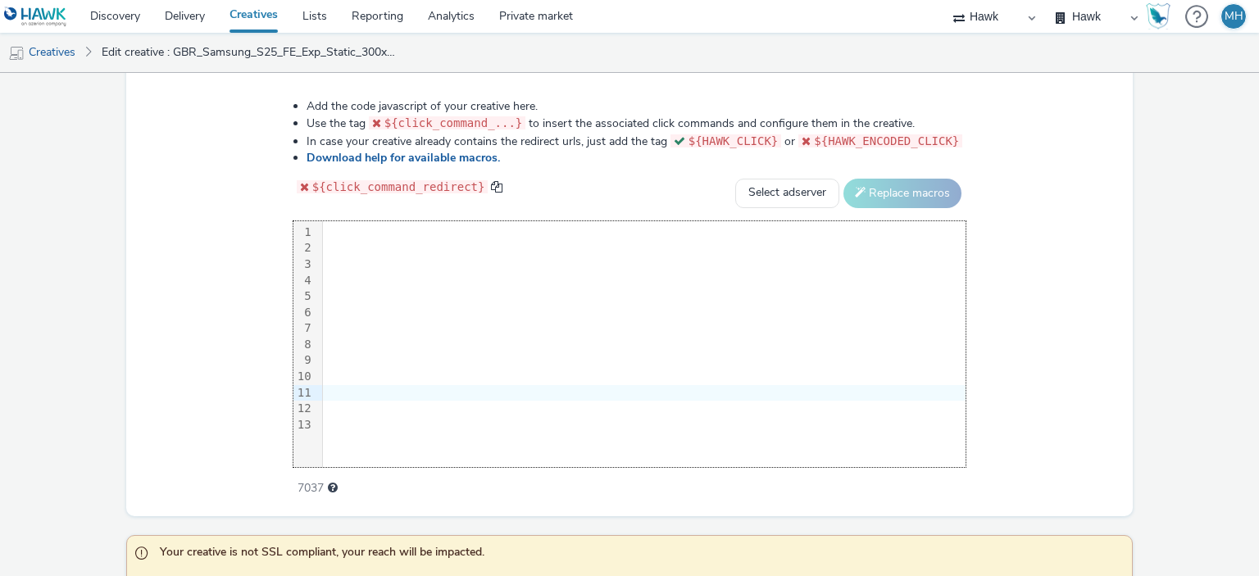
drag, startPoint x: 999, startPoint y: 393, endPoint x: 1032, endPoint y: 395, distance: 32.9
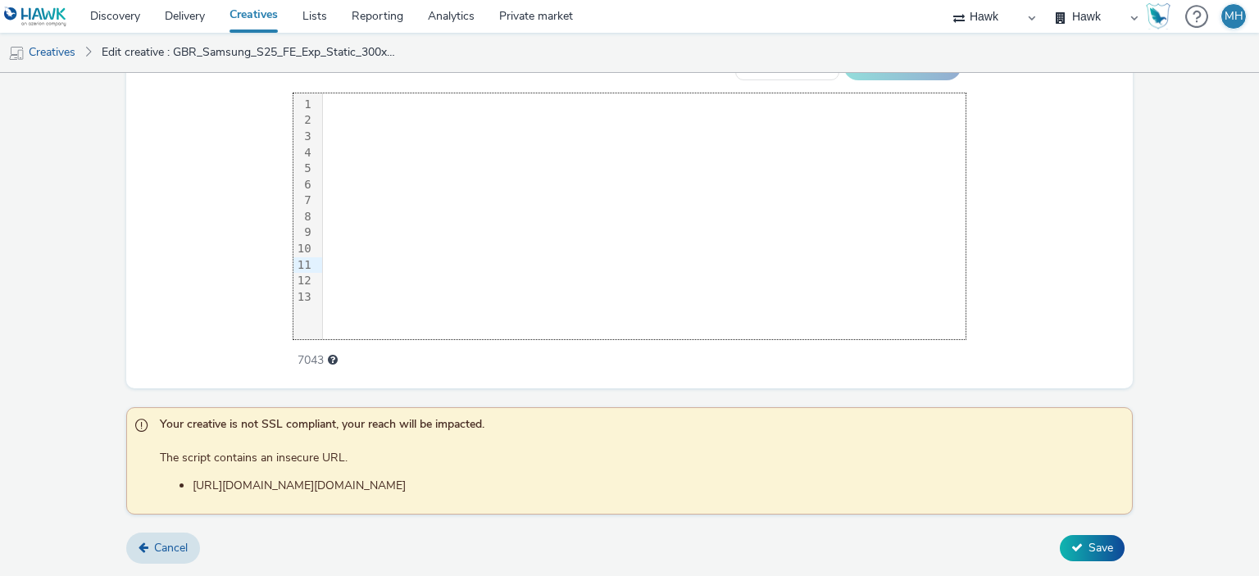
click at [764, 480] on li "http://2fwww.samsung.com/uk/business/smartphones/galaxy-s/galaxy-s25-fe-jetblac…" at bounding box center [659, 486] width 932 height 16
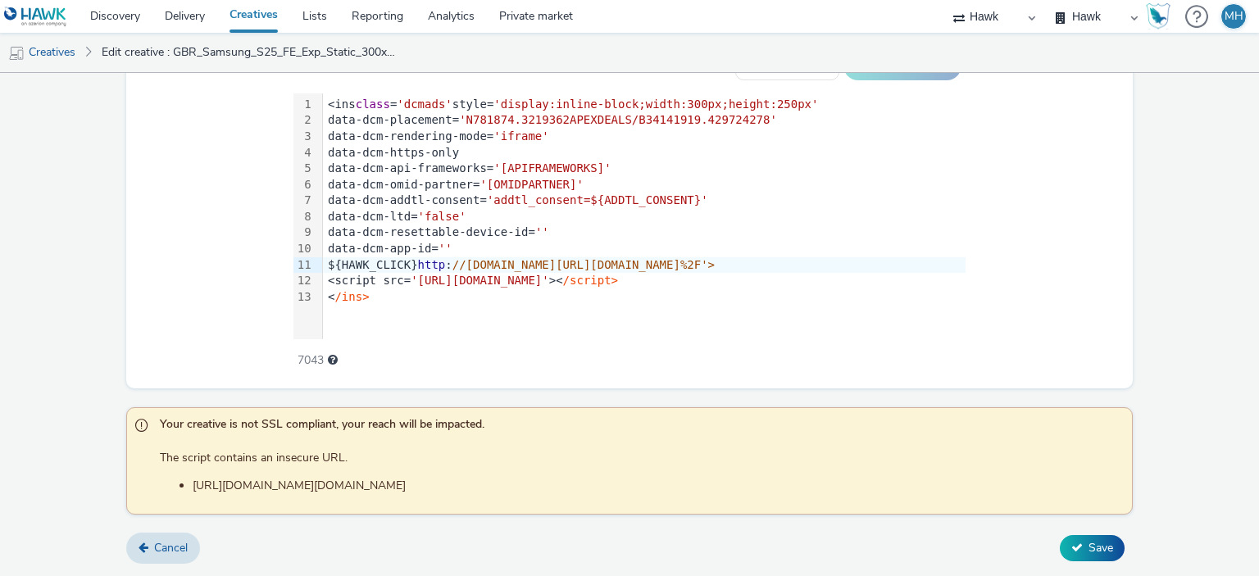
click at [430, 416] on span "Your creative is not SSL compliant, your reach will be impacted." at bounding box center [638, 426] width 957 height 21
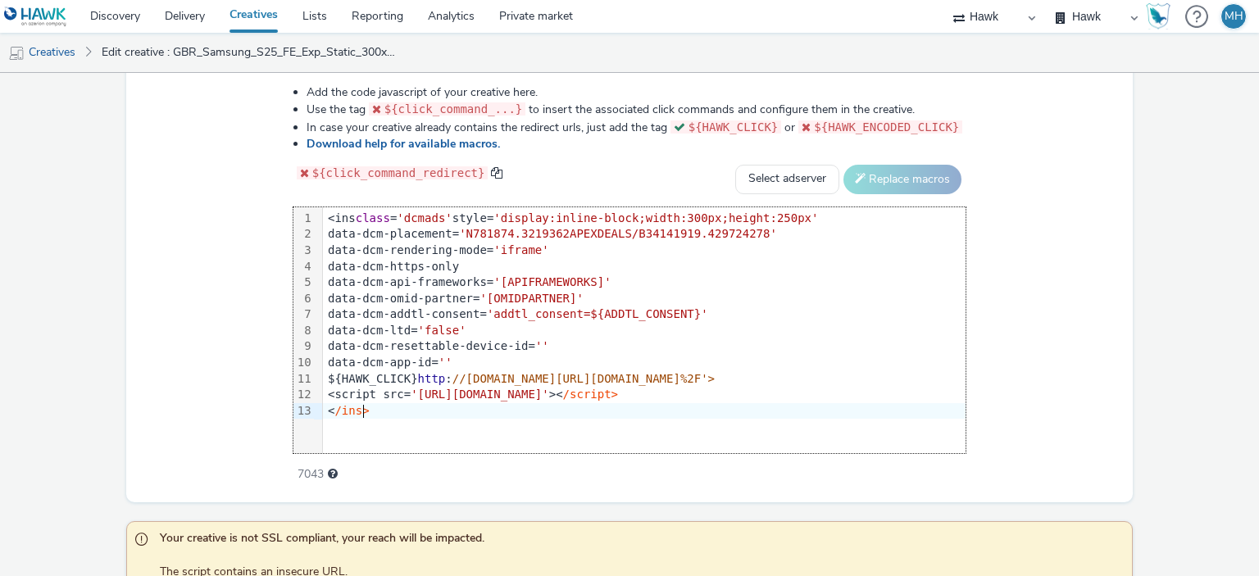
scroll to position [856, 0]
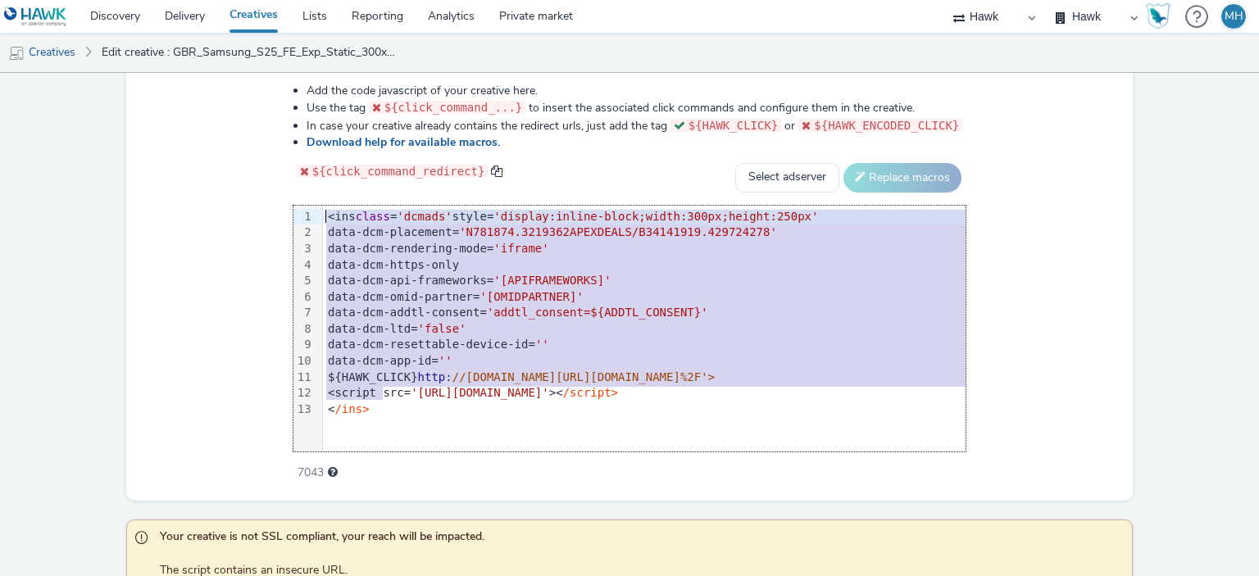
drag, startPoint x: 289, startPoint y: 394, endPoint x: 222, endPoint y: 167, distance: 236.8
click at [234, 167] on div "Add the code javascript of your creative here. Use the tag ${click_command_...}…" at bounding box center [629, 272] width 791 height 403
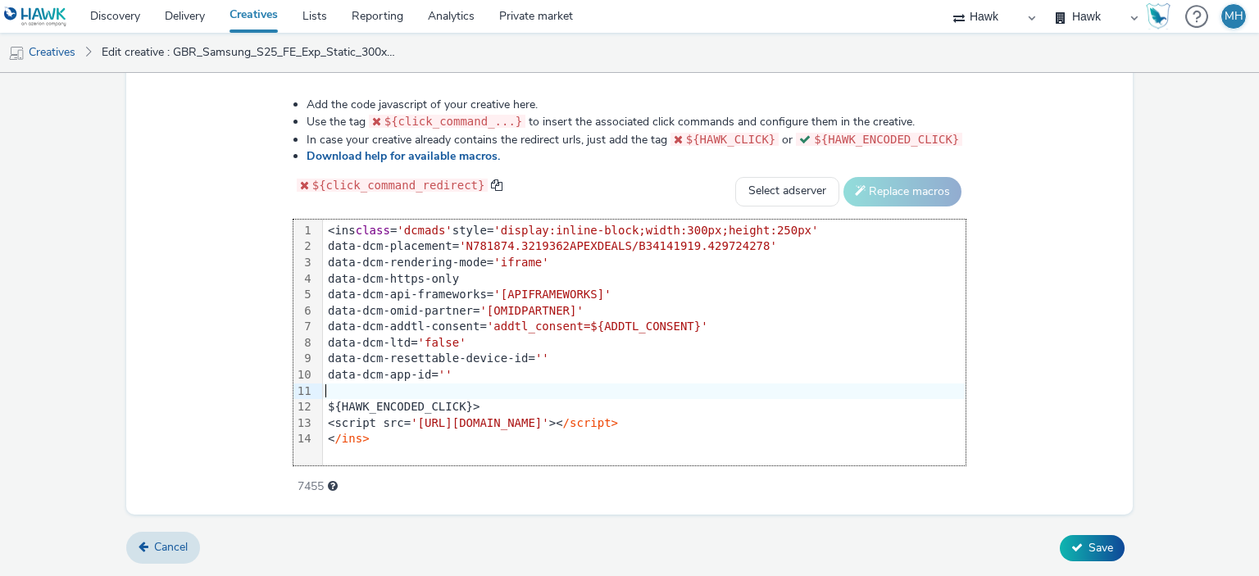
scroll to position [839, 0]
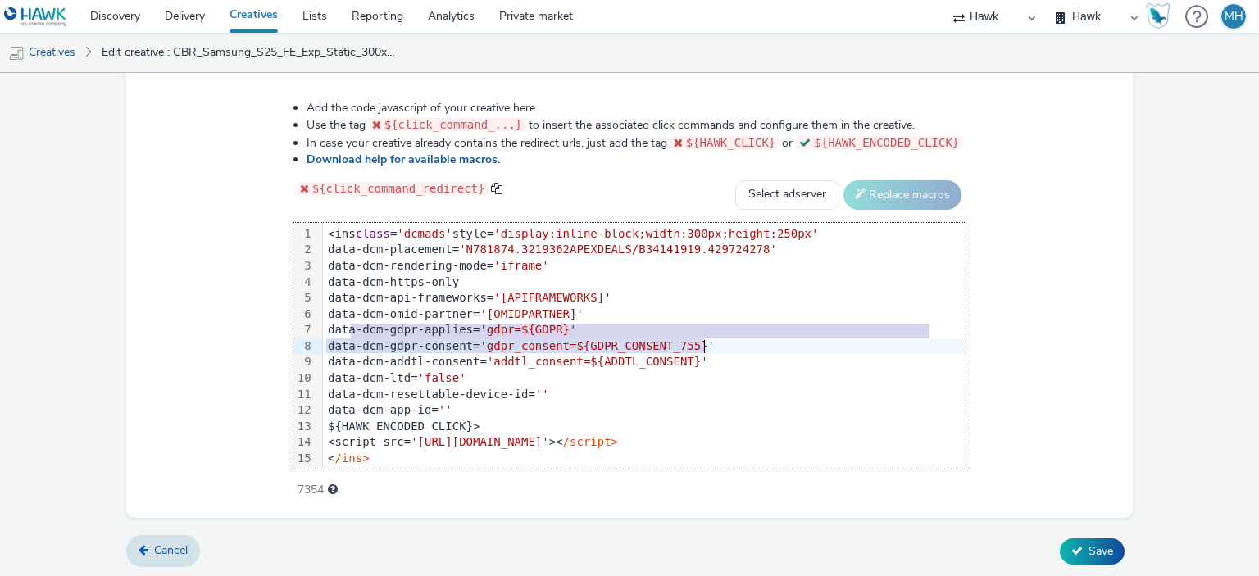
click at [751, 387] on div "data-dcm-resettable-device-id= ''" at bounding box center [644, 395] width 643 height 16
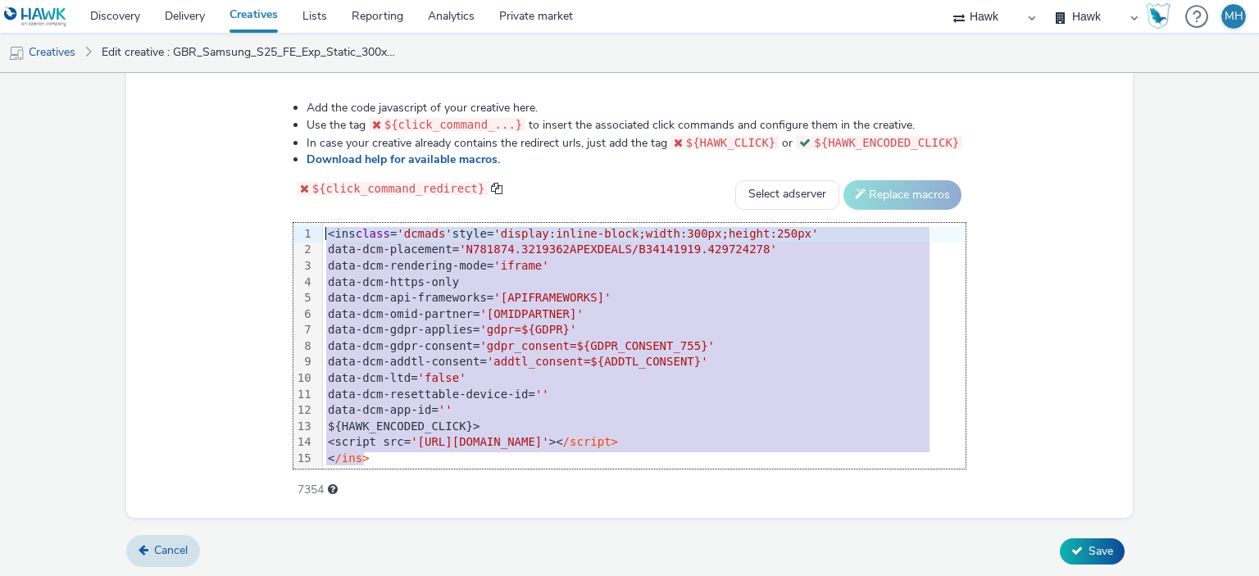
drag, startPoint x: 375, startPoint y: 459, endPoint x: 304, endPoint y: 223, distance: 246.4
click at [307, 225] on div "99 1 2 3 4 5 6 7 8 9 10 11 12 13 14 15 › <ins class = 'dcmads' style= 'display:…" at bounding box center [630, 346] width 673 height 246
copy div "<ins class = 'dcmads' style= 'display:inline-block;width:300px;height:250px' da…"
click at [632, 380] on div "data-dcm-ltd= 'false'" at bounding box center [644, 379] width 643 height 16
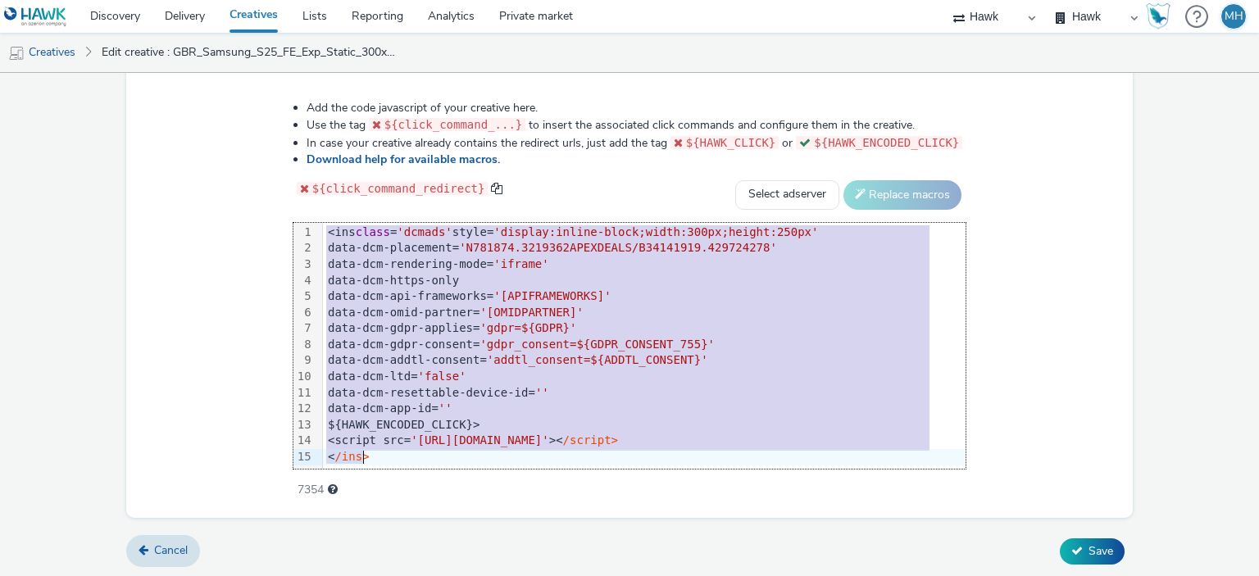
drag, startPoint x: 331, startPoint y: 226, endPoint x: 412, endPoint y: 508, distance: 293.3
click at [412, 508] on div "Add the code javascript of your creative here. Use the tag ${click_command_...}…" at bounding box center [630, 296] width 1008 height 443
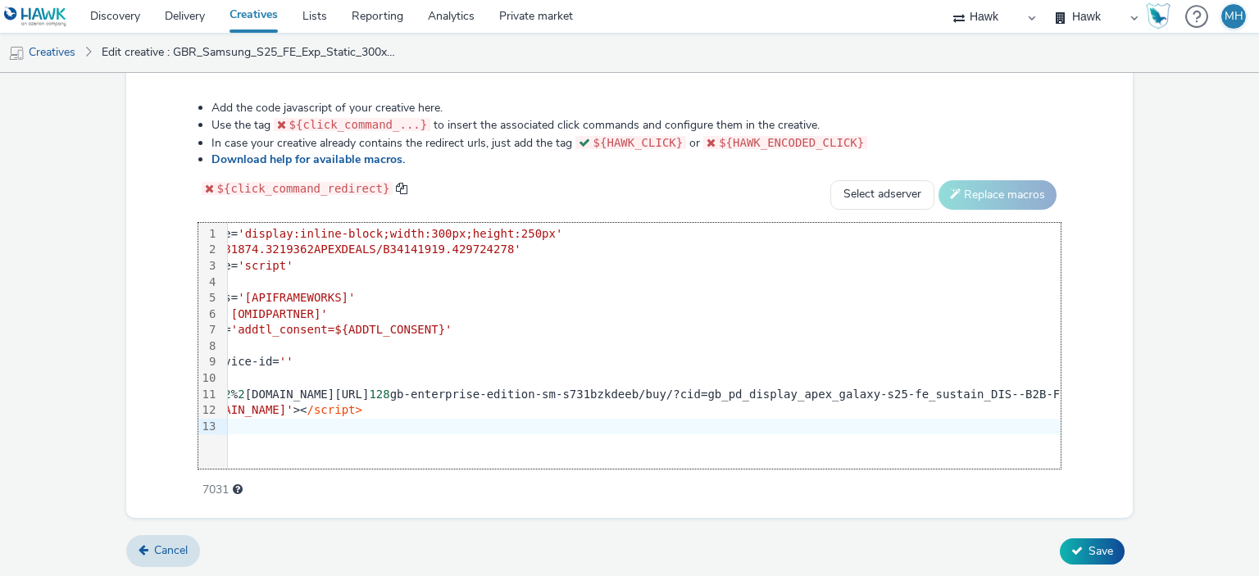
scroll to position [0, 0]
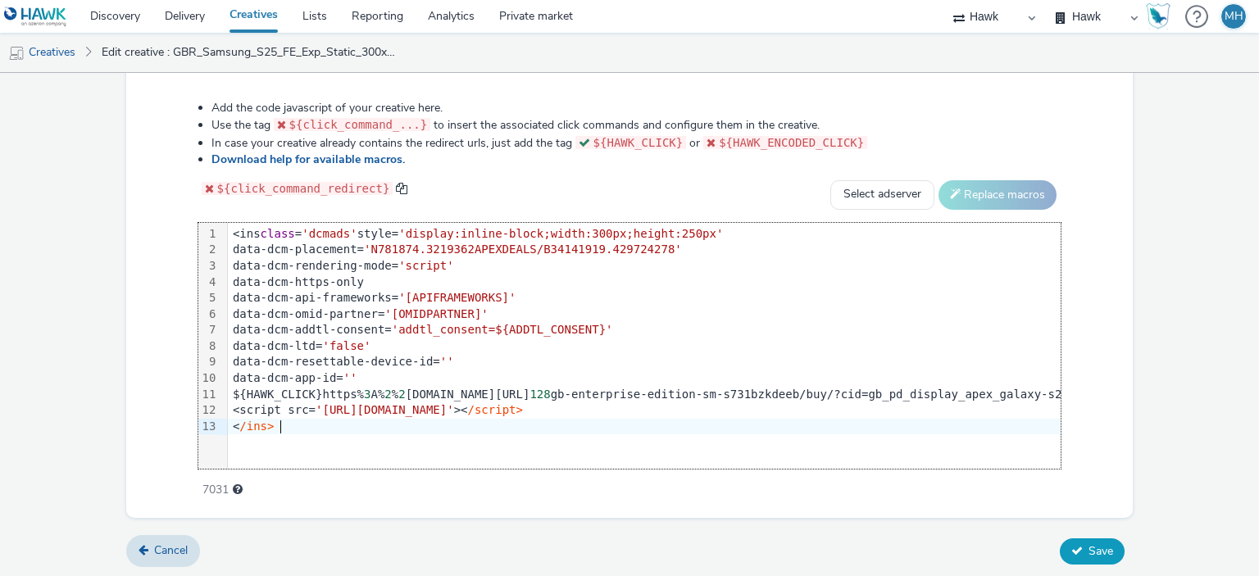
click at [1089, 548] on span "Save" at bounding box center [1101, 552] width 25 height 16
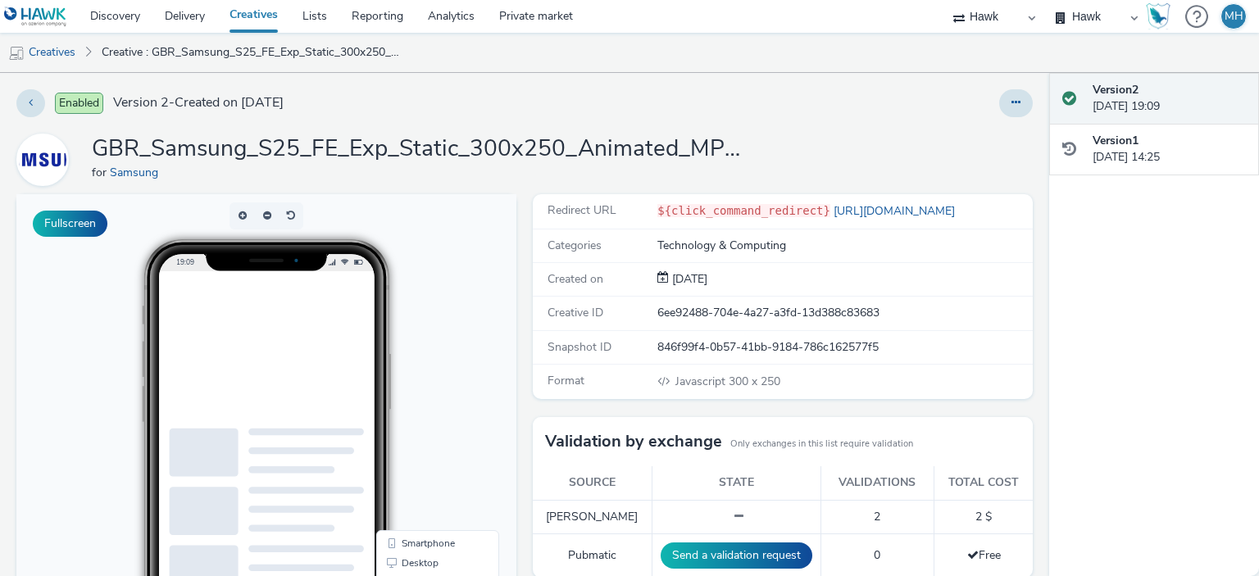
click at [729, 514] on span at bounding box center [736, 516] width 15 height 11
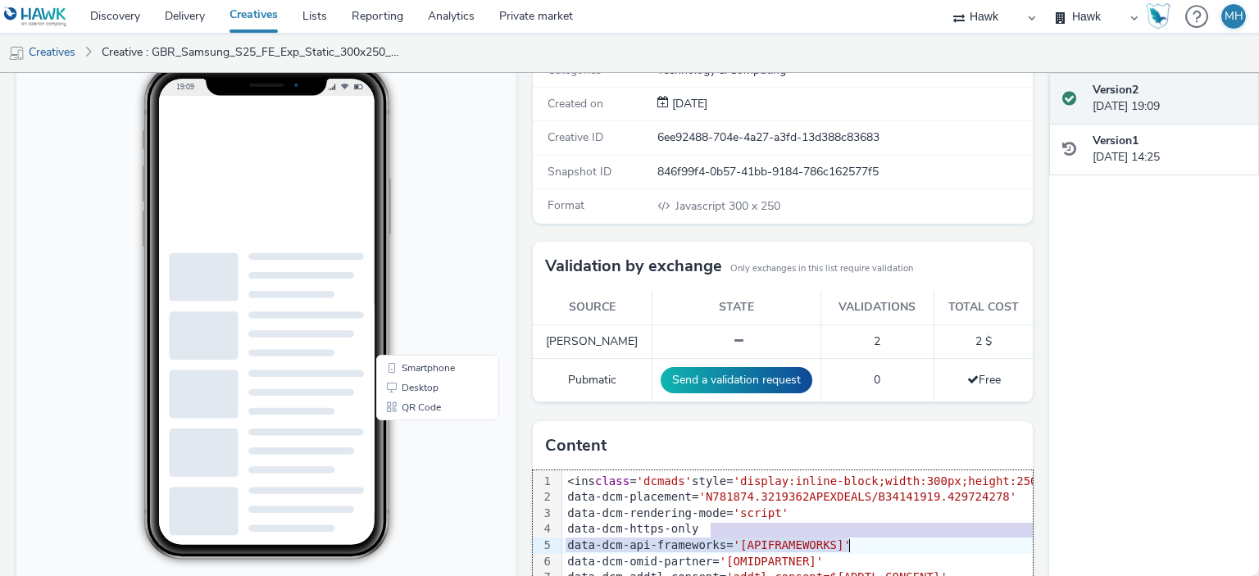
scroll to position [203, 0]
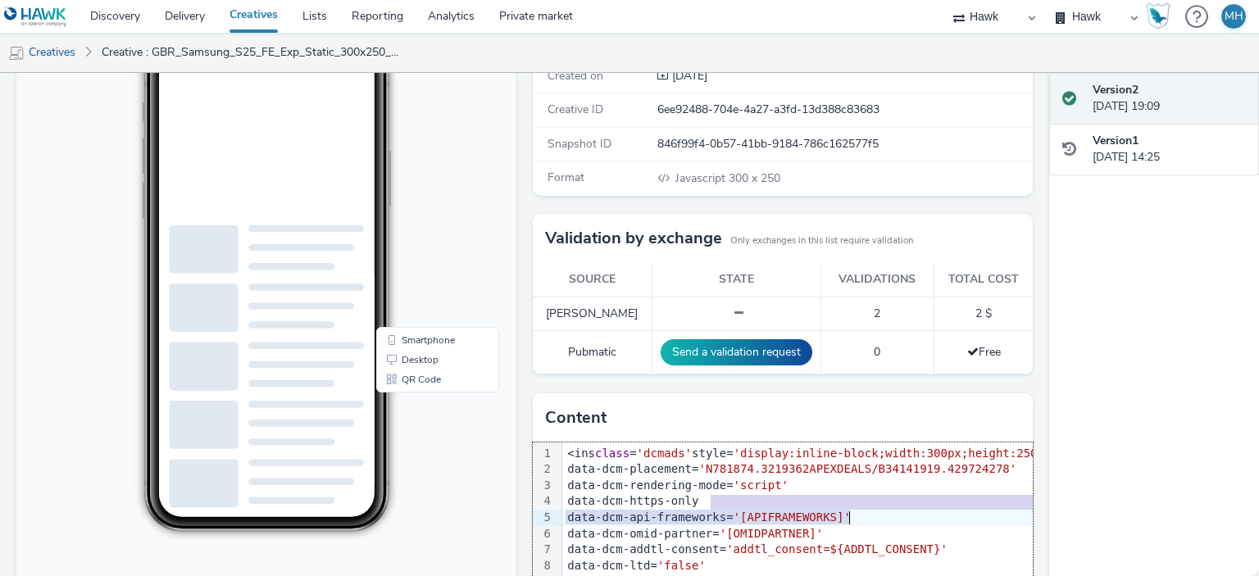
drag, startPoint x: 1051, startPoint y: 345, endPoint x: 1020, endPoint y: 525, distance: 182.2
click at [1038, 573] on div "Enabled Version 2 - Created on 22 September 2025 GBR_Samsung_S25_FE_Exp_Static_…" at bounding box center [629, 324] width 1259 height 503
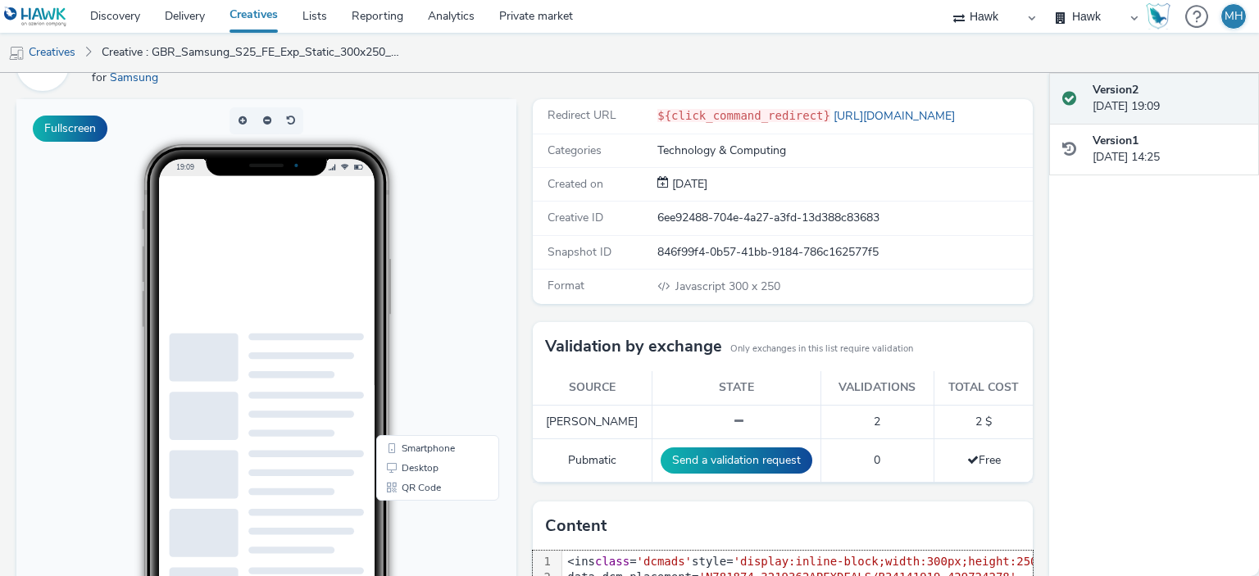
scroll to position [0, 0]
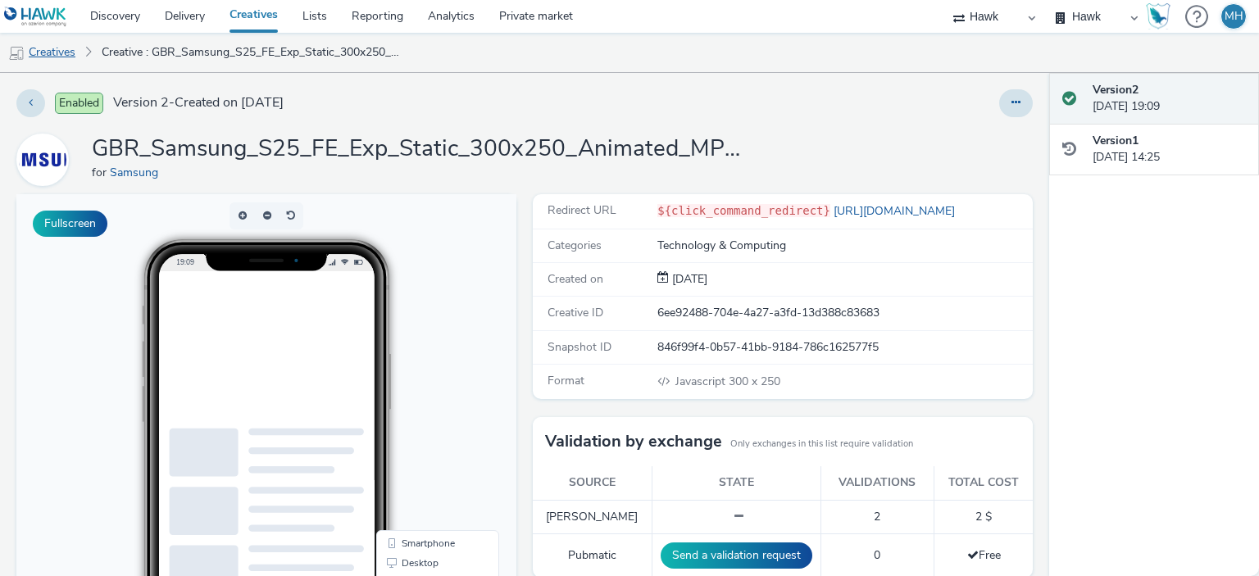
click at [75, 57] on link "Creatives" at bounding box center [42, 52] width 84 height 39
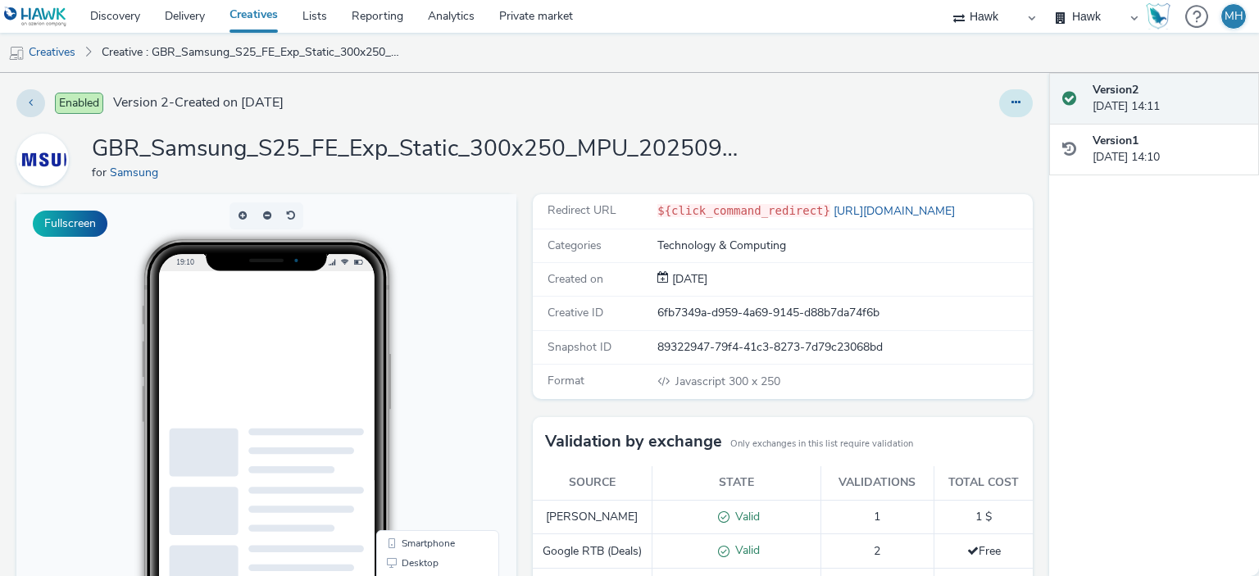
click at [999, 102] on button at bounding box center [1016, 103] width 34 height 28
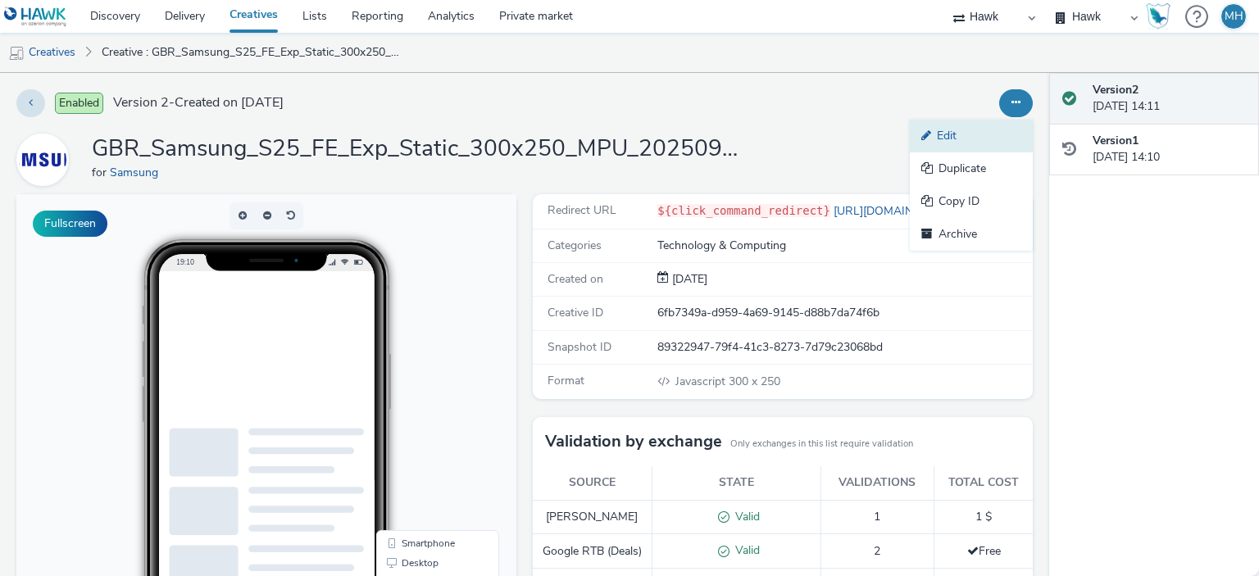
click at [964, 128] on link "Edit" at bounding box center [971, 136] width 123 height 33
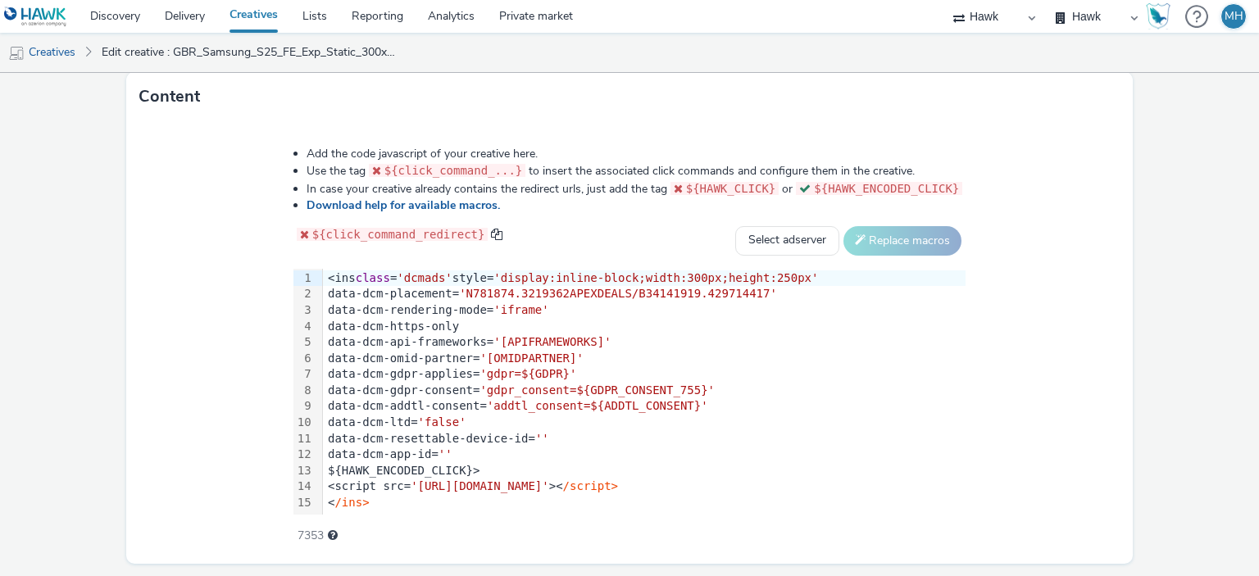
scroll to position [839, 0]
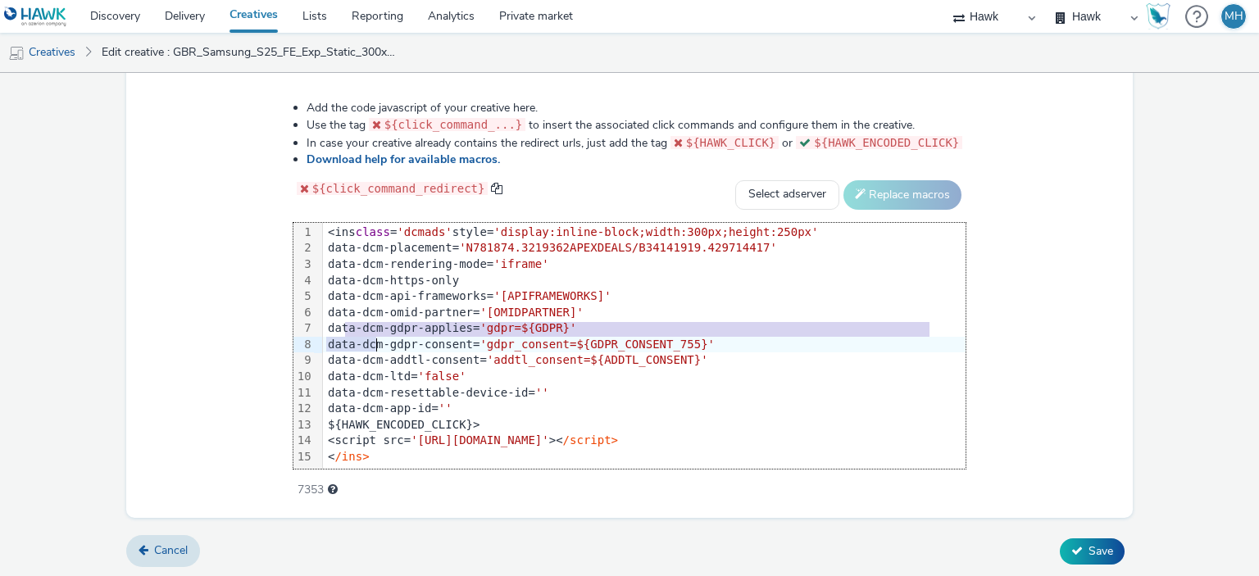
drag, startPoint x: 348, startPoint y: 325, endPoint x: 380, endPoint y: 338, distance: 33.8
click at [380, 338] on div "<ins class = 'dcmads' style= 'display:inline-block;width:300px;height:250px' da…" at bounding box center [644, 345] width 643 height 248
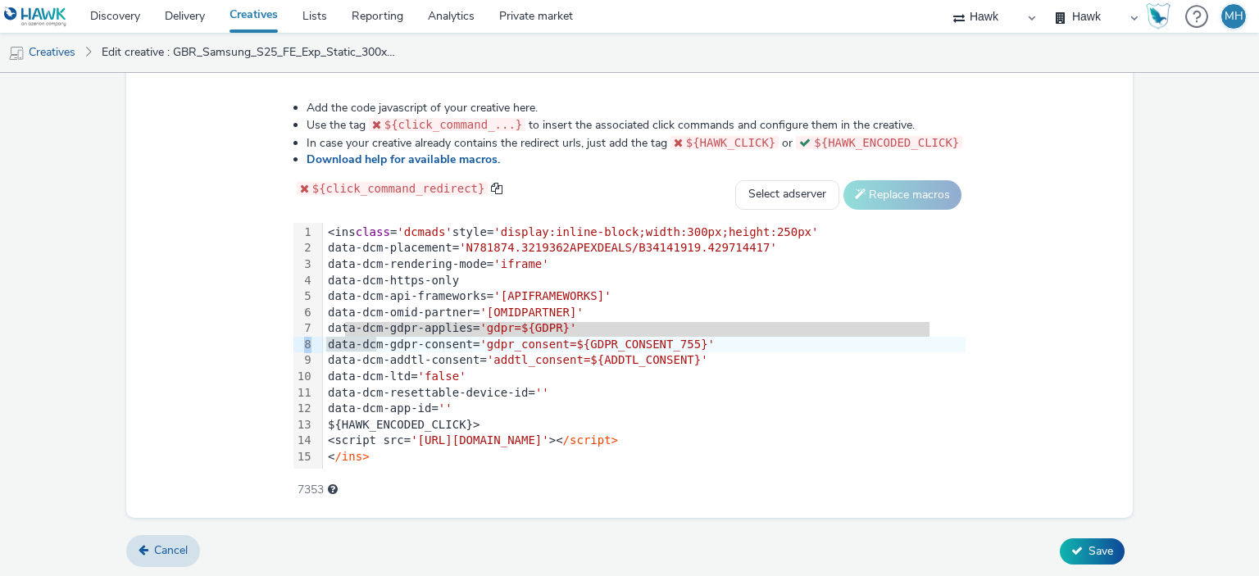
drag, startPoint x: 312, startPoint y: 324, endPoint x: 312, endPoint y: 334, distance: 9.8
click at [312, 334] on div "99 1 2 3 4 5 6 7 8 9 10 11 12 13 14 15" at bounding box center [304, 345] width 20 height 248
drag, startPoint x: 307, startPoint y: 322, endPoint x: 315, endPoint y: 340, distance: 19.8
click at [314, 340] on div "99 1 2 3 4 5 6 7 8 9 10 11 12 13 14 15" at bounding box center [304, 345] width 20 height 248
click at [364, 344] on div "data-dcm-gdpr-consent= 'gdpr_consent=${GDPR_CONSENT_755}'" at bounding box center [644, 345] width 643 height 16
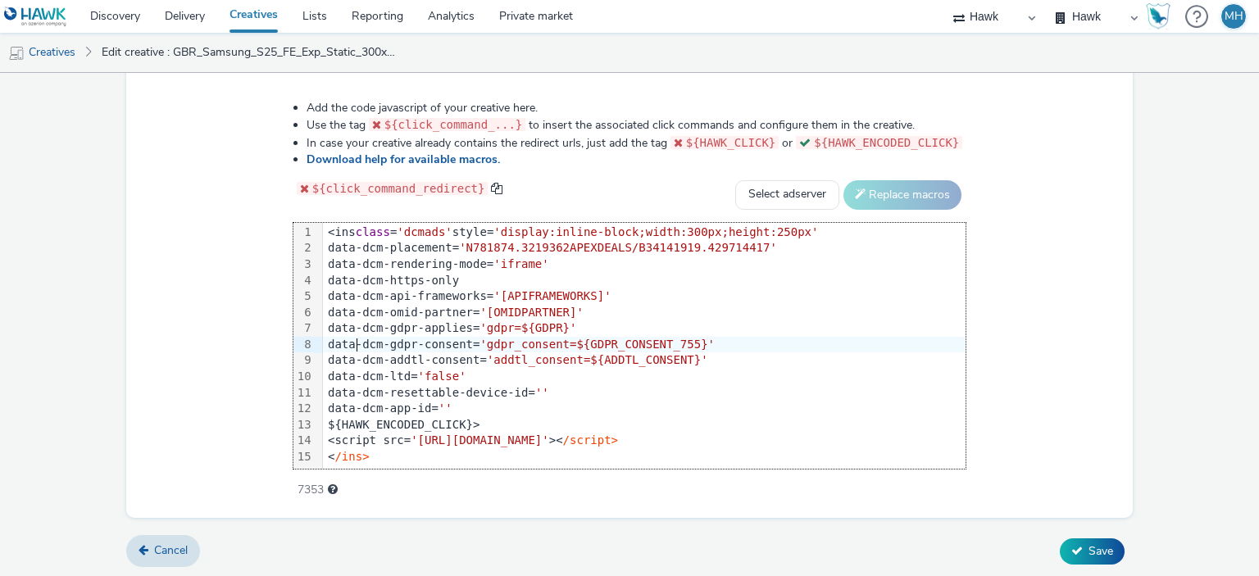
click at [299, 327] on div "7" at bounding box center [304, 329] width 20 height 16
click at [305, 322] on div "7" at bounding box center [304, 329] width 20 height 16
click at [312, 321] on div "7" at bounding box center [304, 329] width 20 height 16
drag, startPoint x: 307, startPoint y: 324, endPoint x: 318, endPoint y: 341, distance: 20.7
click at [318, 341] on div "99 1 2 3 4 5 6 7 8 9 10 11 12 13 14 15 ›" at bounding box center [309, 345] width 30 height 248
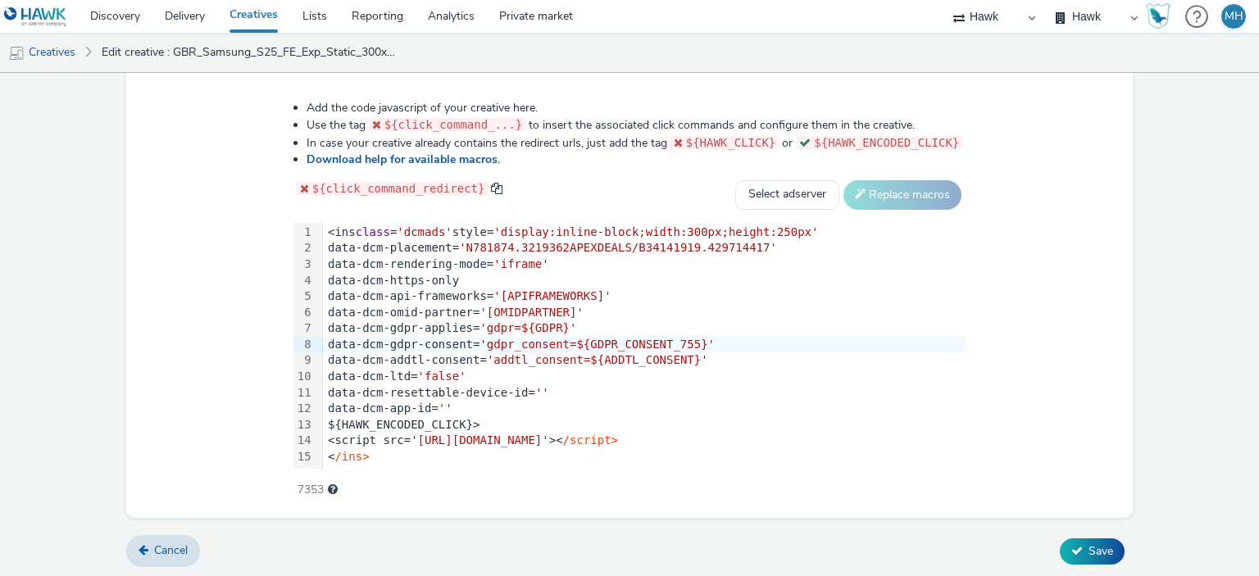
click at [371, 330] on div "data-dcm-gdpr-applies= 'gdpr=${GDPR}'" at bounding box center [644, 329] width 643 height 16
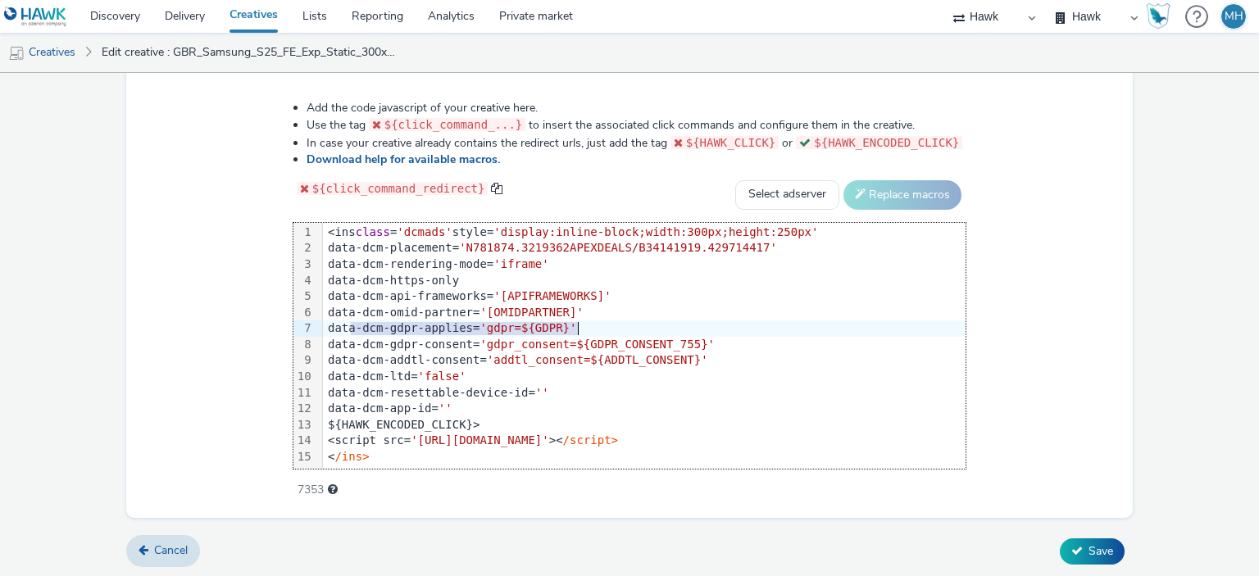
drag, startPoint x: 358, startPoint y: 330, endPoint x: 618, endPoint y: 328, distance: 259.9
click at [618, 328] on div "data-dcm-gdpr-applies= 'gdpr=${GDPR}'" at bounding box center [644, 329] width 643 height 16
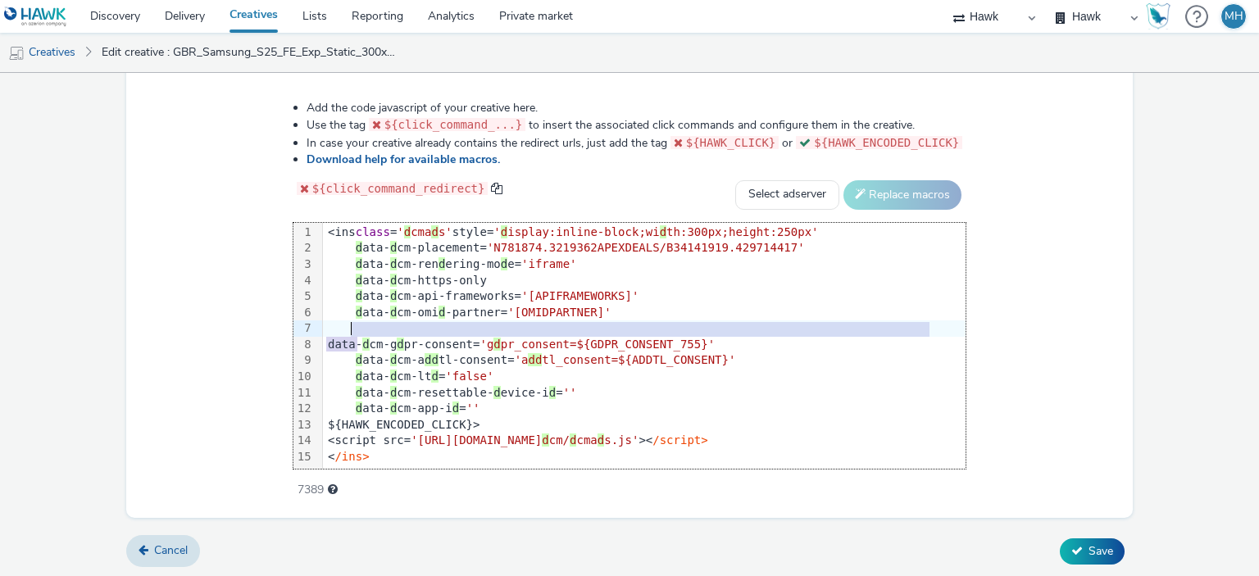
drag, startPoint x: 361, startPoint y: 344, endPoint x: 501, endPoint y: 330, distance: 140.8
click at [501, 330] on div "<ins class = ' d cma d s' style= ' d isplay:inline-block;wi d th:300px;height:2…" at bounding box center [644, 345] width 643 height 248
click at [498, 330] on div at bounding box center [644, 329] width 643 height 16
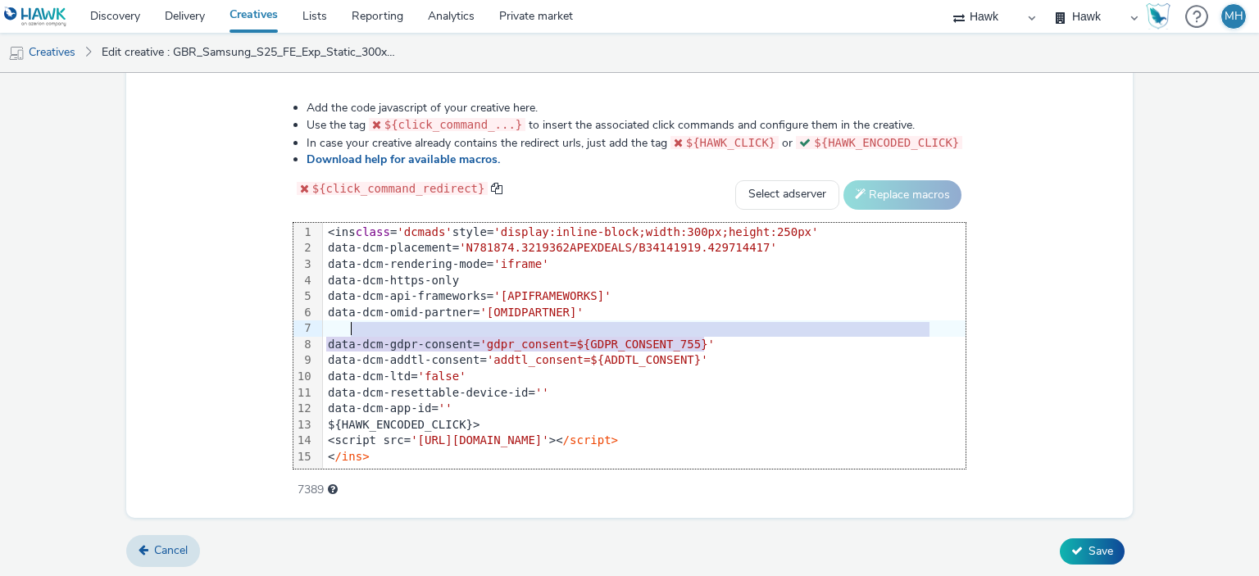
drag, startPoint x: 737, startPoint y: 335, endPoint x: 623, endPoint y: 327, distance: 114.2
click at [623, 327] on div "<ins class = 'dcmads' style= 'display:inline-block;width:300px;height:250px' da…" at bounding box center [644, 345] width 643 height 248
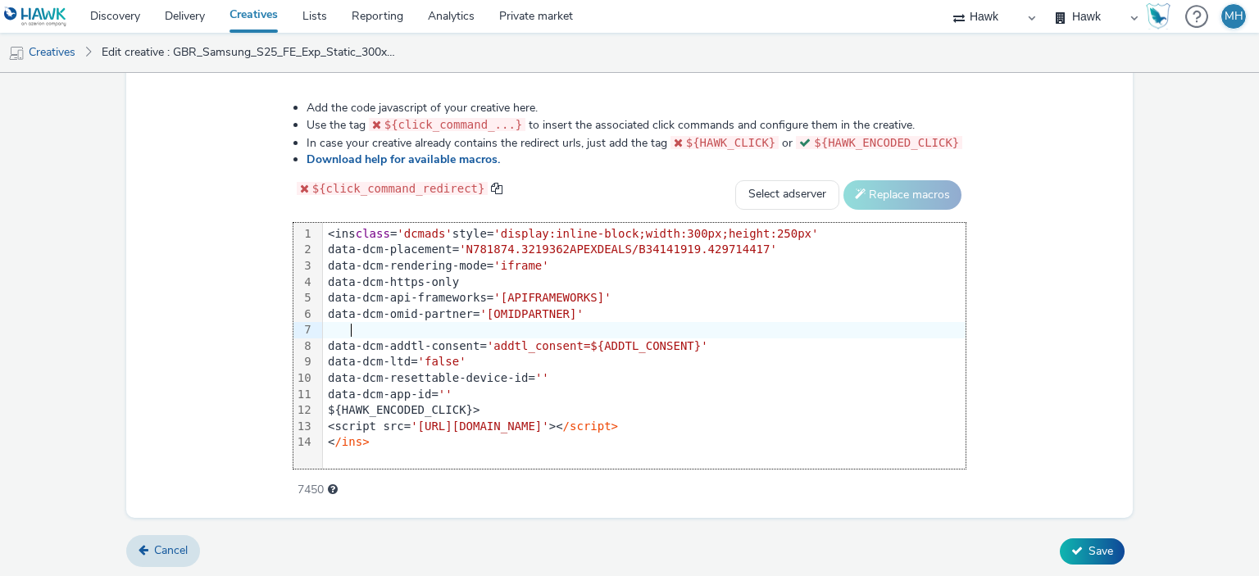
click at [356, 340] on div "data-dcm-addtl-consent= 'addtl_consent=${ADDTL_CONSENT}'" at bounding box center [644, 347] width 643 height 16
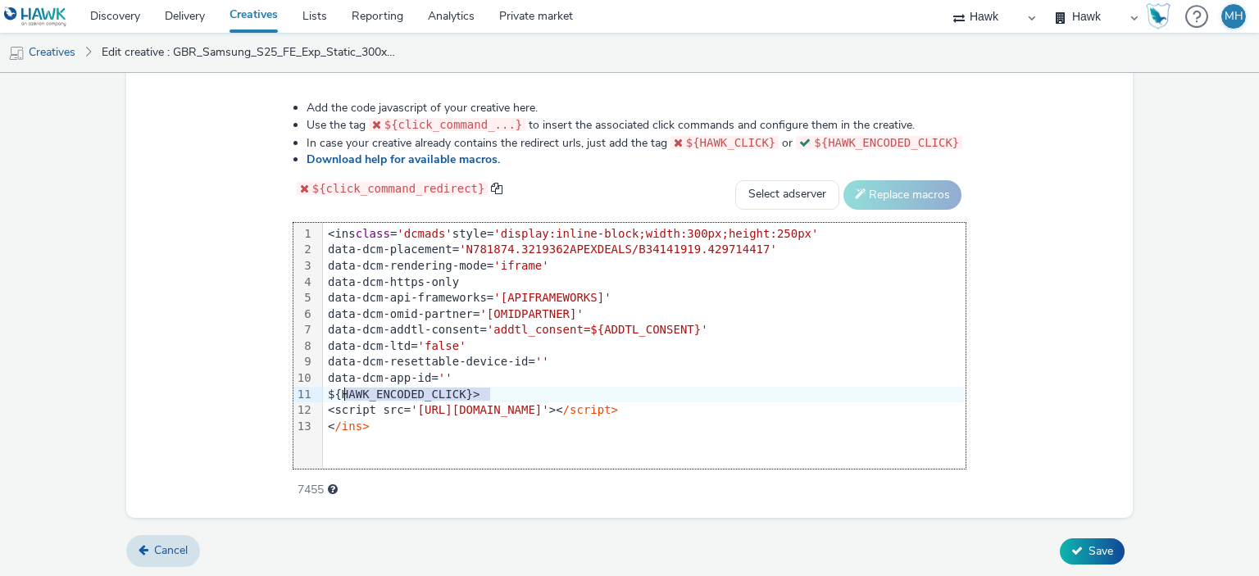
drag, startPoint x: 512, startPoint y: 389, endPoint x: 351, endPoint y: 393, distance: 161.5
click at [351, 393] on div "${HAWK_ENCODED_CLICK}>" at bounding box center [644, 395] width 643 height 16
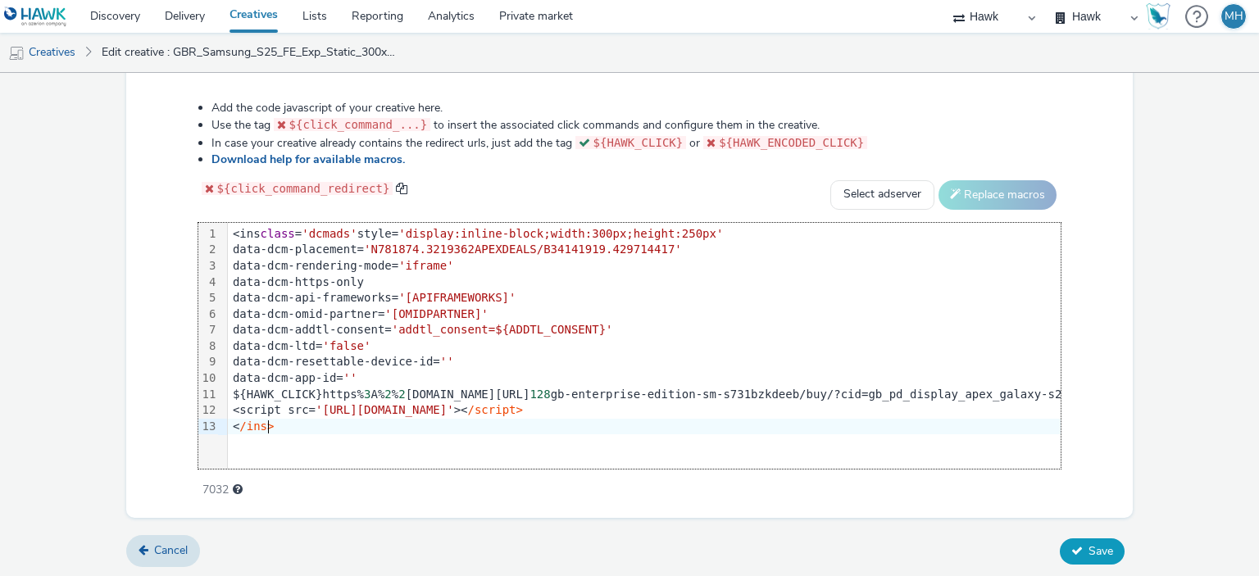
click at [1090, 548] on span "Save" at bounding box center [1101, 552] width 25 height 16
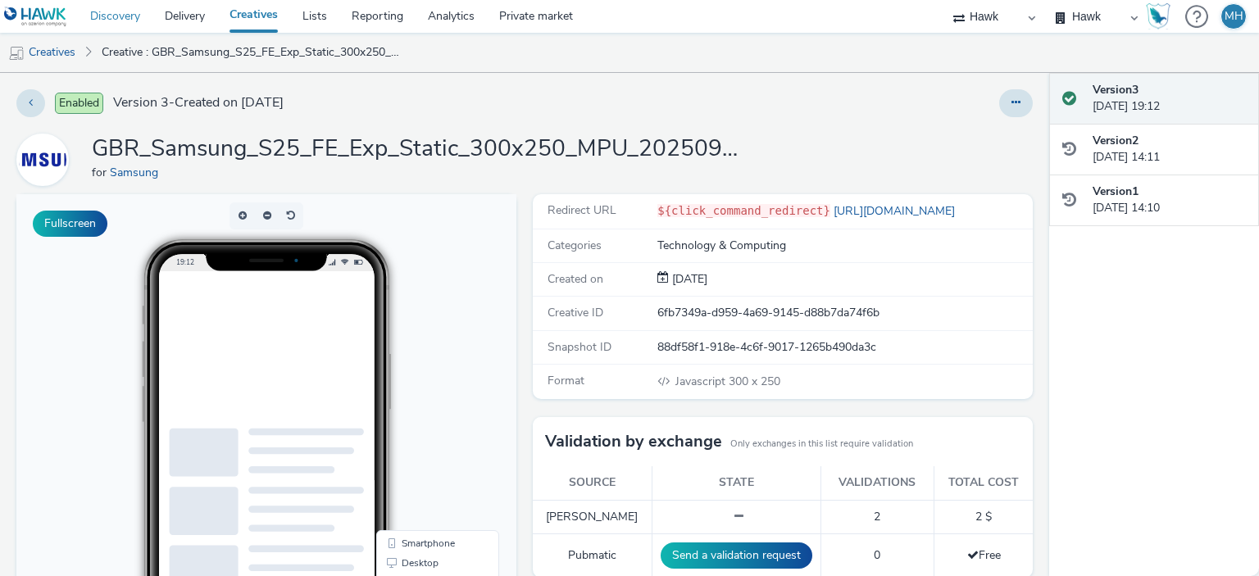
click at [125, 19] on link "Discovery" at bounding box center [115, 16] width 75 height 33
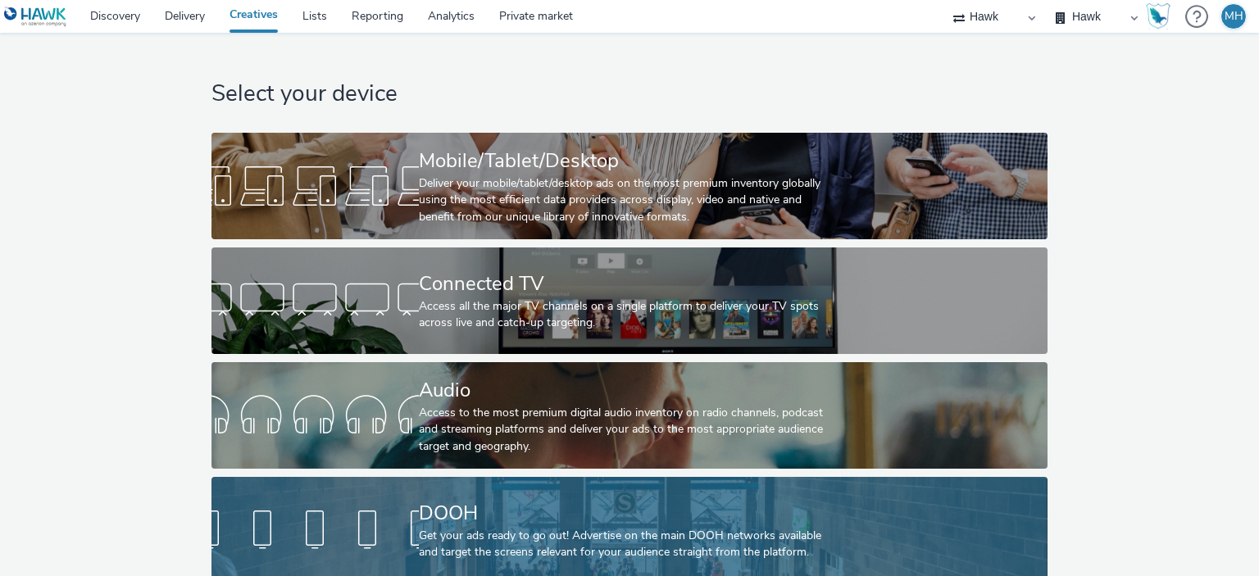
click at [559, 530] on div "Get your ads ready to go out! Advertise on the main DOOH networks available and…" at bounding box center [626, 545] width 415 height 34
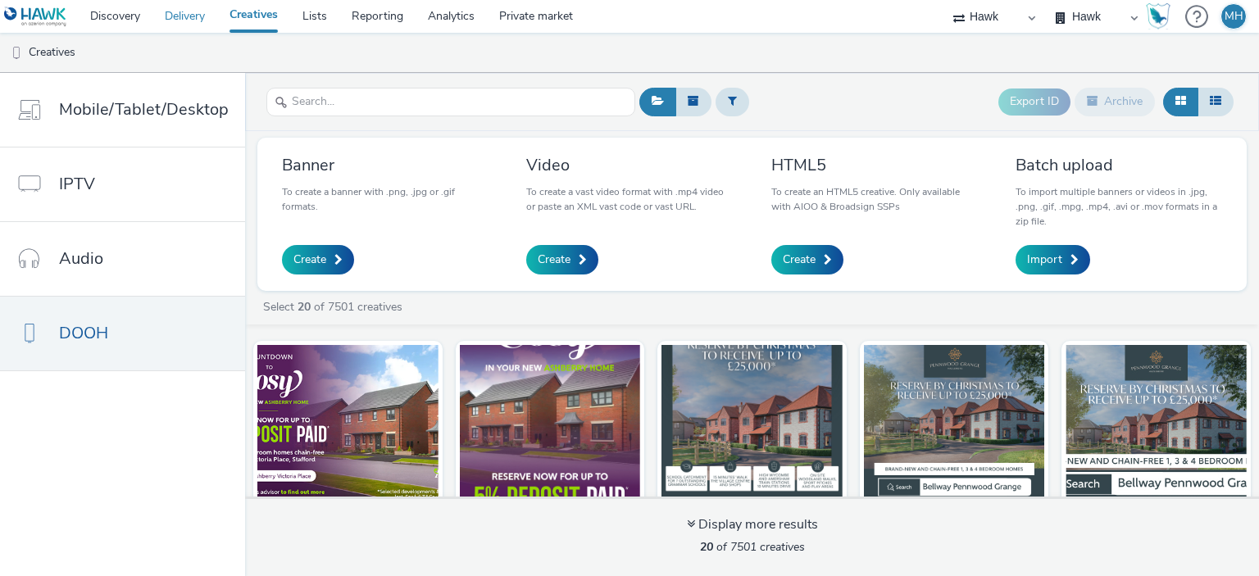
click at [180, 10] on link "Delivery" at bounding box center [184, 16] width 65 height 33
